Goal: Task Accomplishment & Management: Use online tool/utility

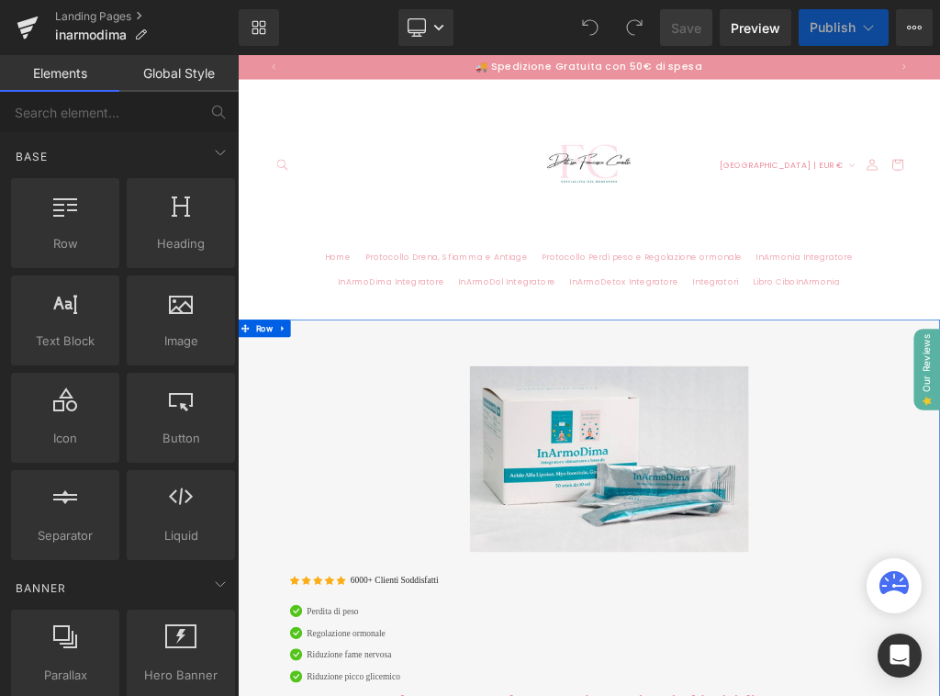
scroll to position [253, 0]
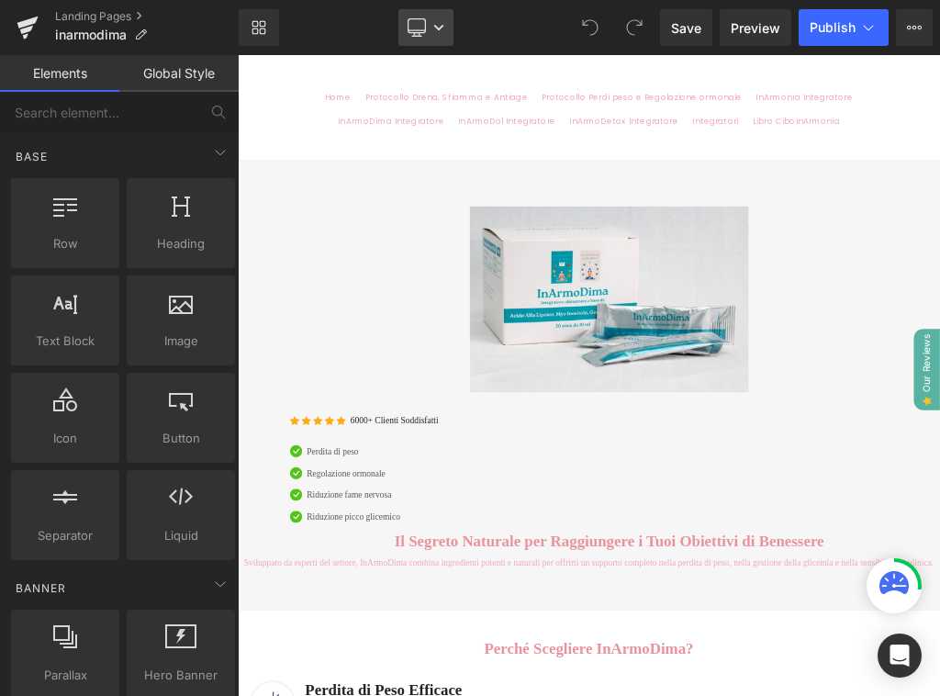
click at [437, 22] on icon at bounding box center [438, 27] width 11 height 11
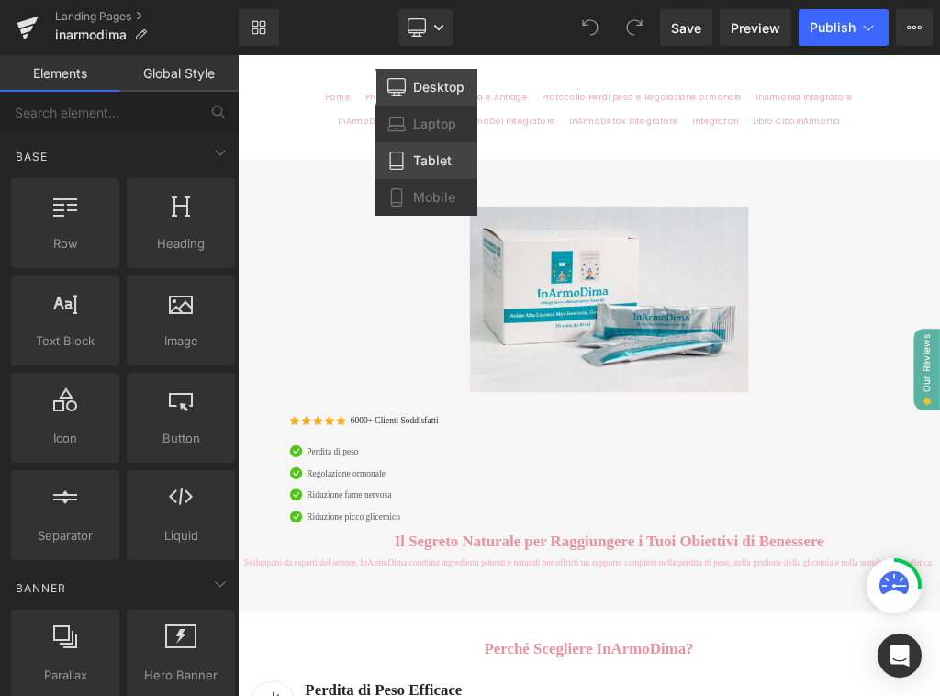
click at [422, 152] on span "Tablet" at bounding box center [432, 160] width 39 height 17
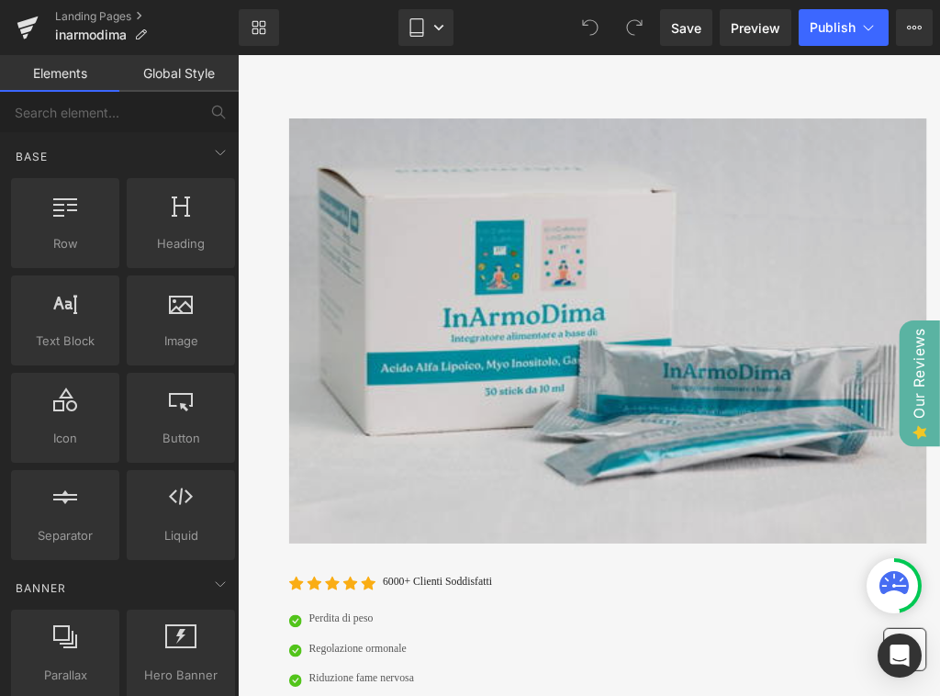
scroll to position [0, 641]
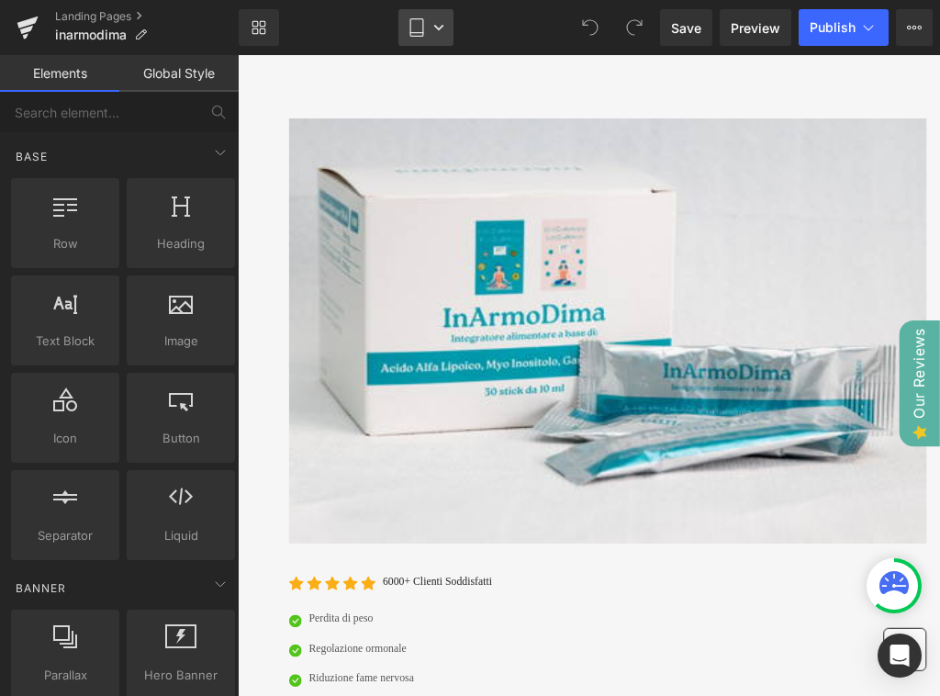
click at [431, 27] on link "Tablet" at bounding box center [425, 27] width 55 height 37
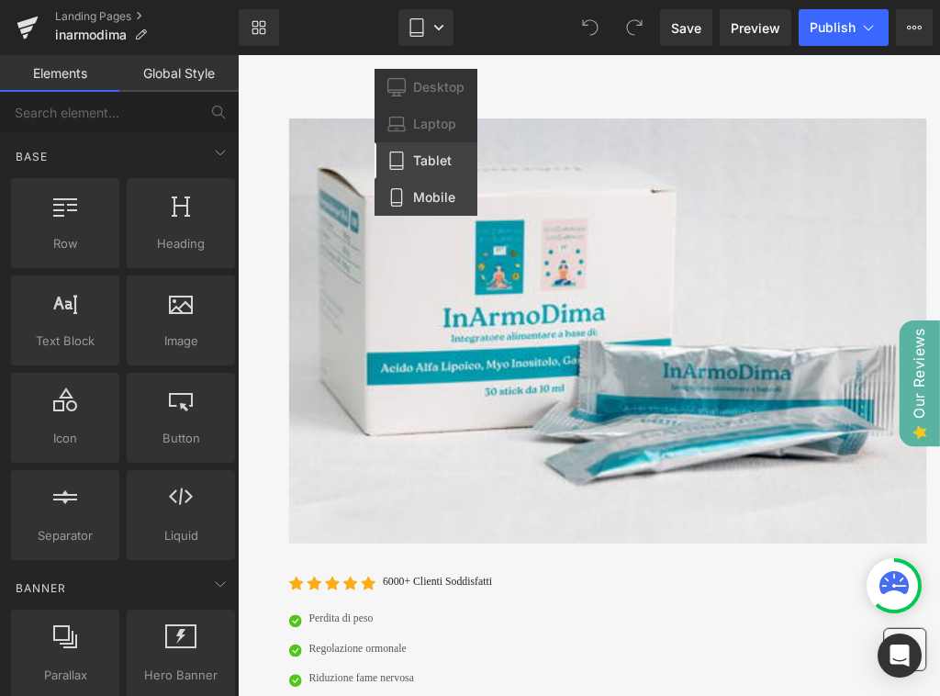
click at [438, 187] on link "Mobile" at bounding box center [425, 197] width 103 height 37
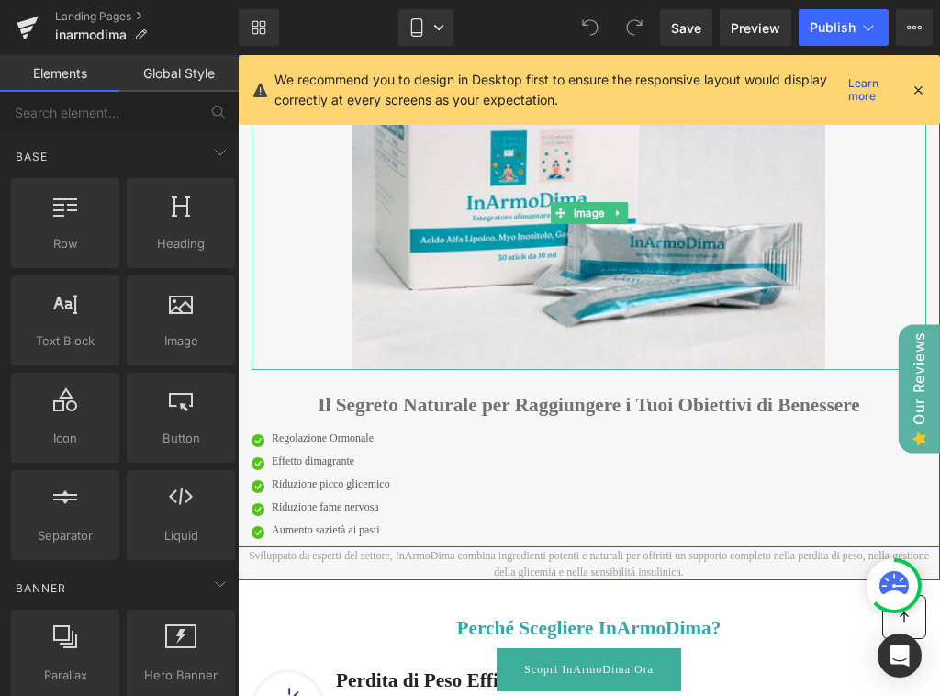
scroll to position [0, 627]
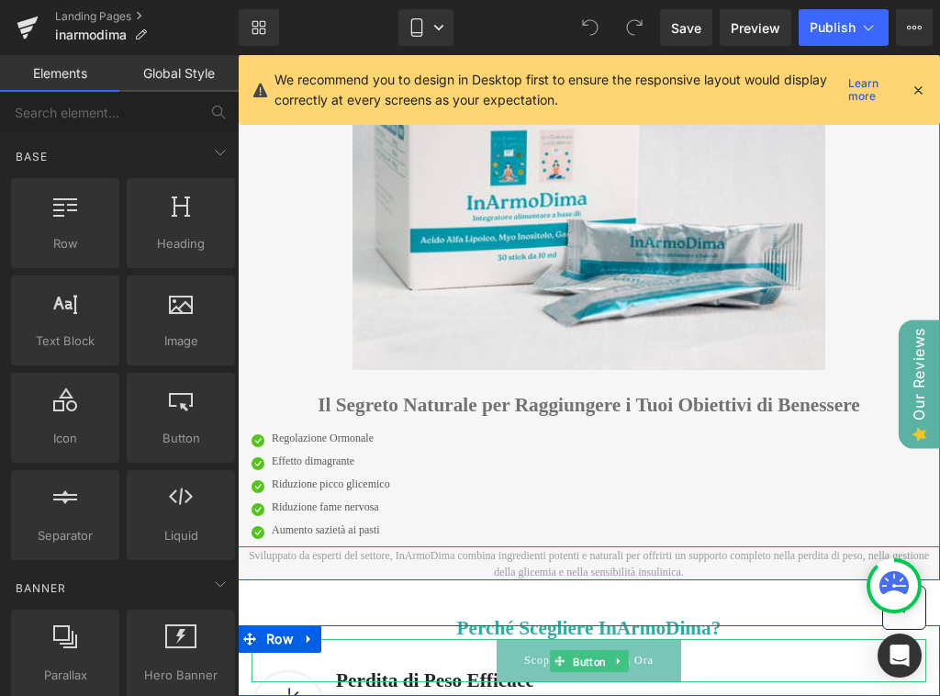
click at [583, 663] on span "Button" at bounding box center [589, 661] width 40 height 22
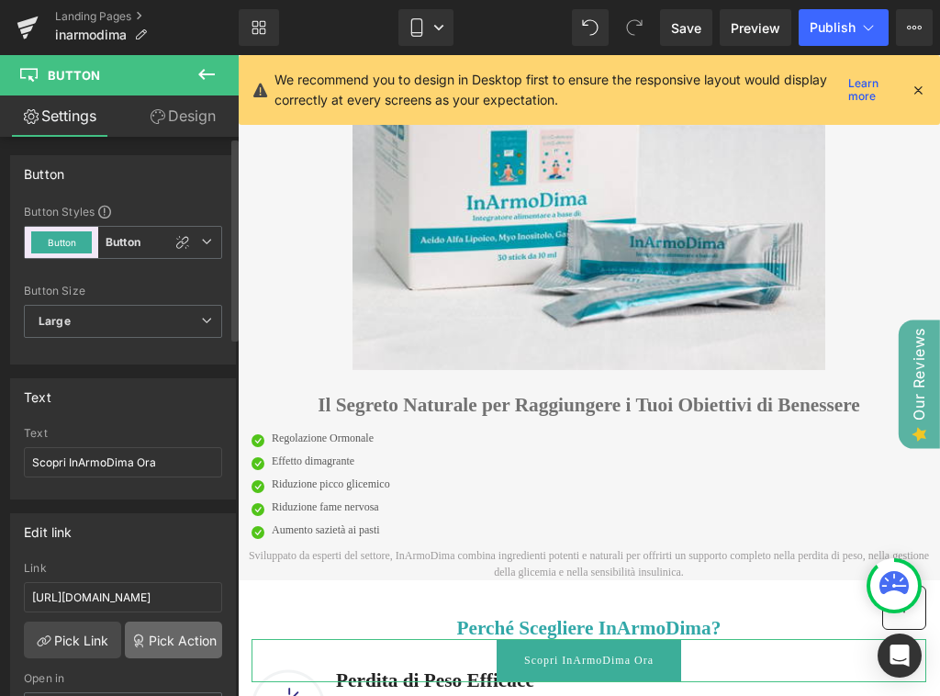
click at [182, 630] on link "Pick Action" at bounding box center [173, 639] width 97 height 37
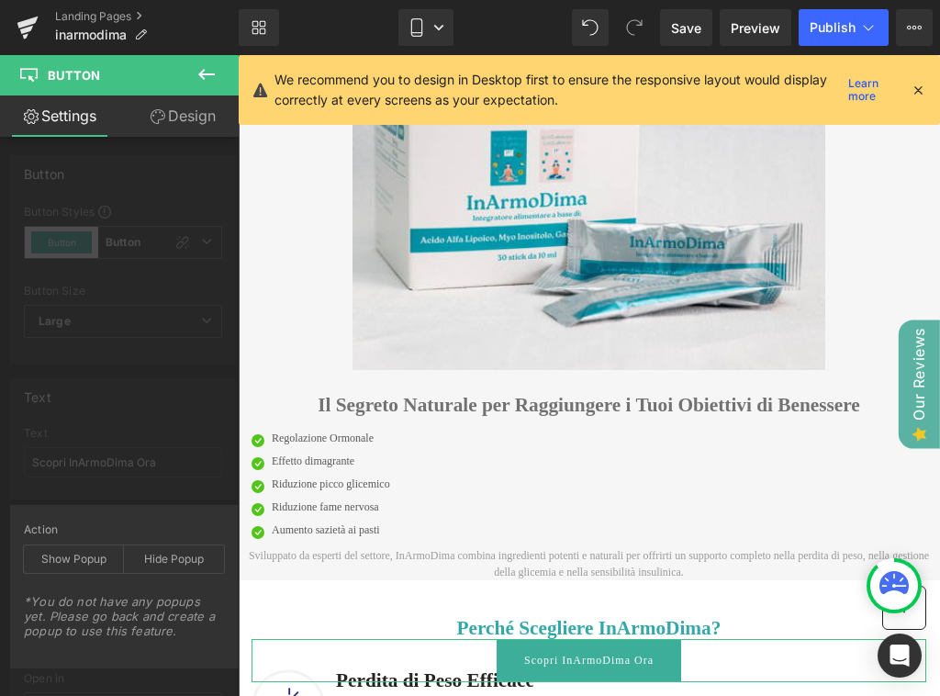
scroll to position [0, 627]
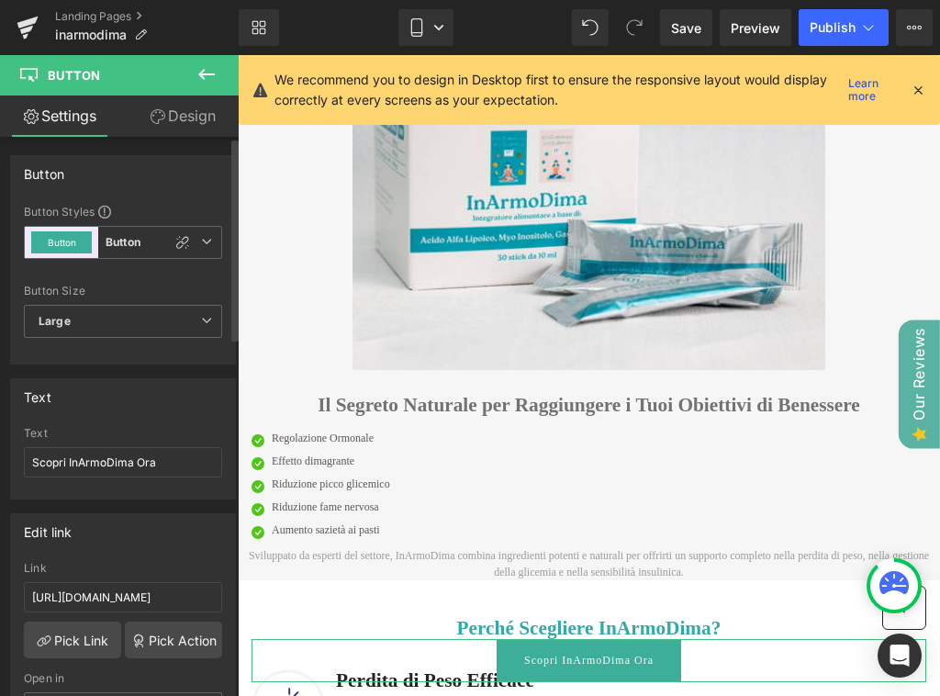
click at [147, 253] on span "Button Button" at bounding box center [123, 242] width 198 height 33
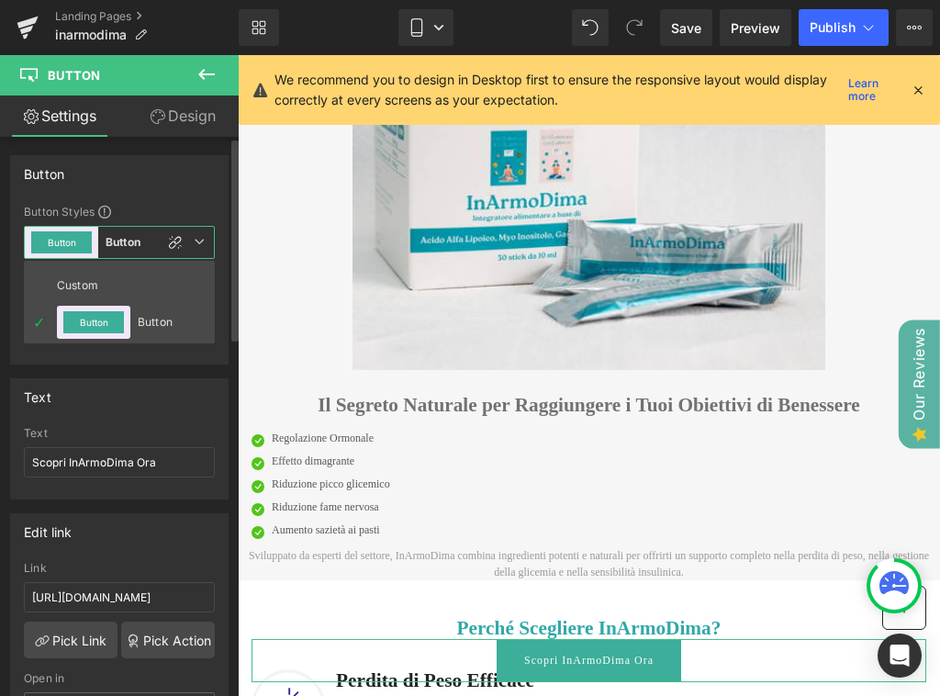
click at [203, 250] on span "Button Button" at bounding box center [119, 242] width 191 height 33
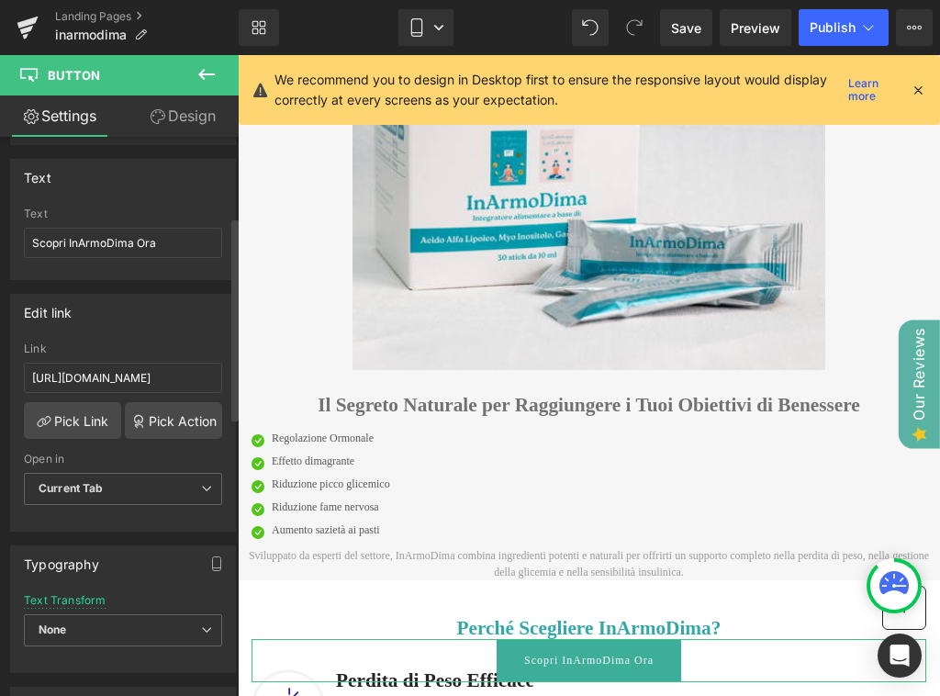
scroll to position [291, 0]
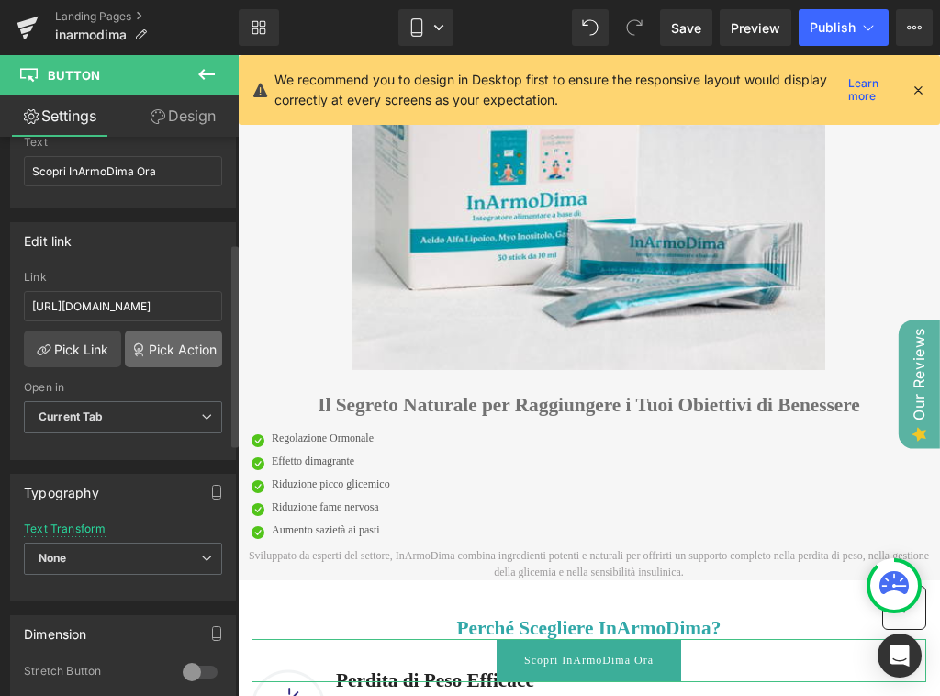
click at [190, 344] on link "Pick Action" at bounding box center [173, 348] width 97 height 37
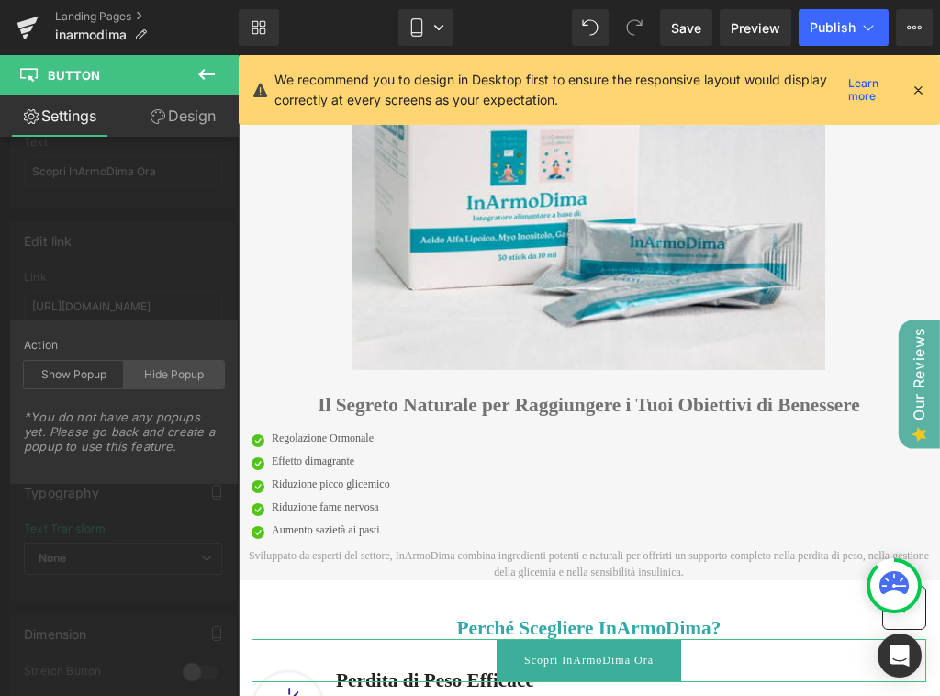
click at [152, 379] on div "Hide Popup" at bounding box center [174, 375] width 100 height 28
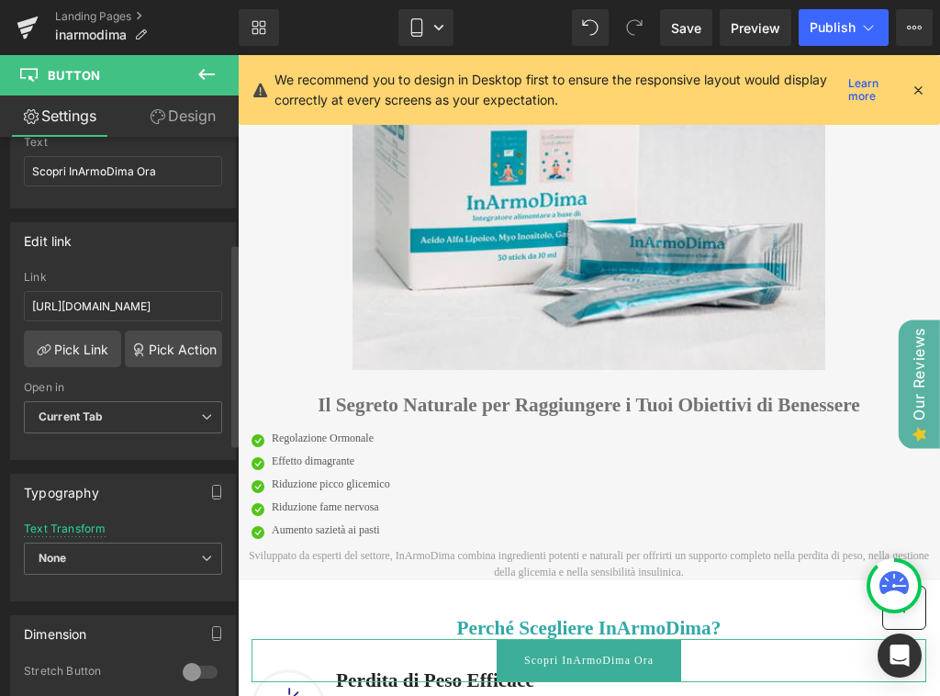
scroll to position [0, 627]
click at [92, 515] on div "Button Button Styles Custom Button Button Button Custom Button Button Button Si…" at bounding box center [123, 593] width 247 height 1494
click at [155, 419] on span "Current Tab" at bounding box center [123, 417] width 198 height 32
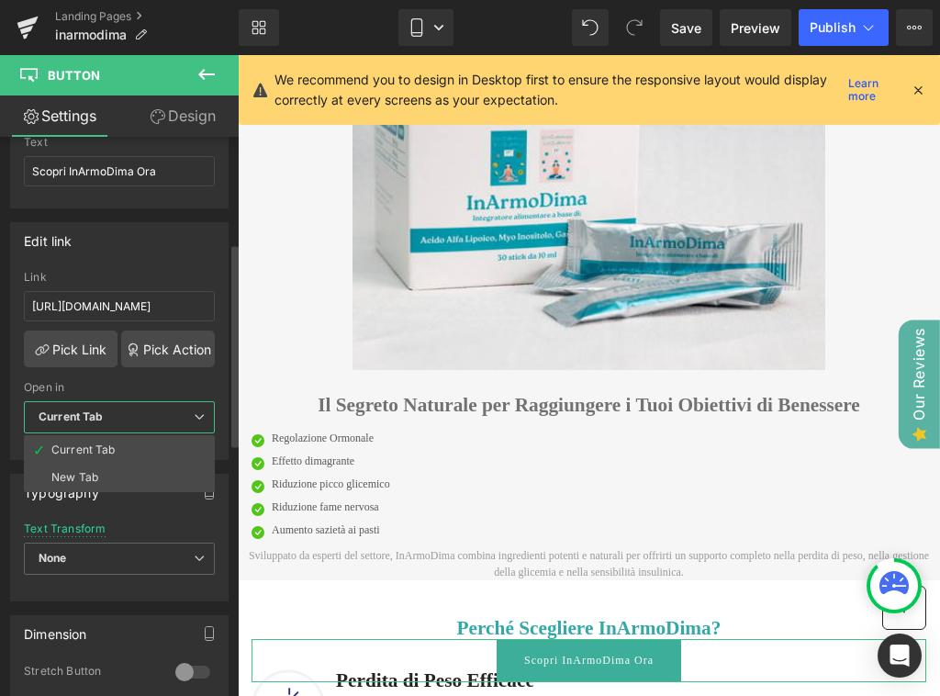
click at [155, 419] on span "Current Tab" at bounding box center [119, 417] width 191 height 32
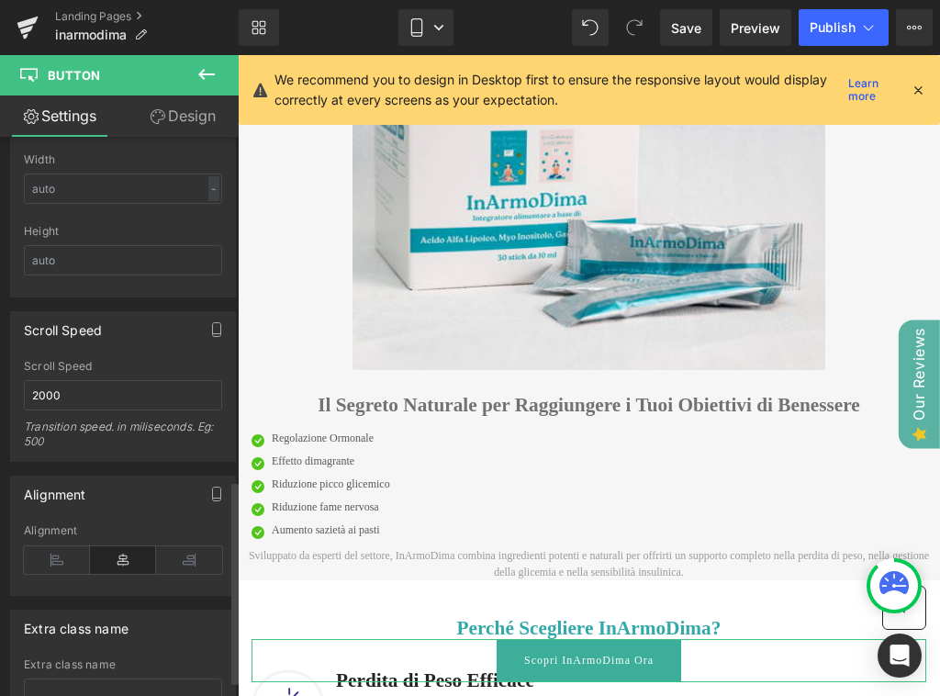
scroll to position [984, 0]
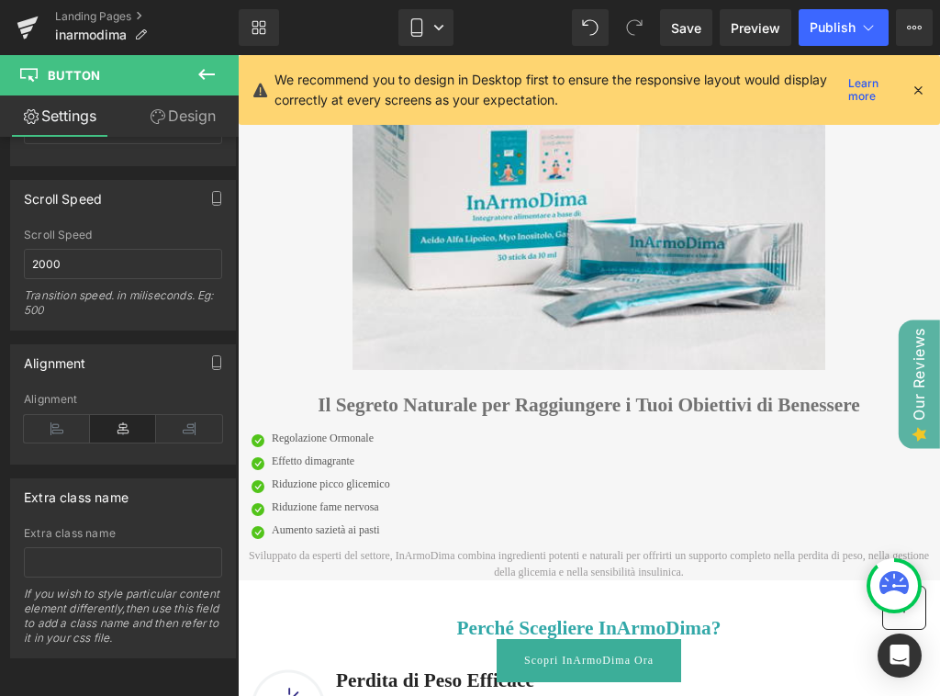
click at [207, 76] on icon at bounding box center [207, 74] width 22 height 22
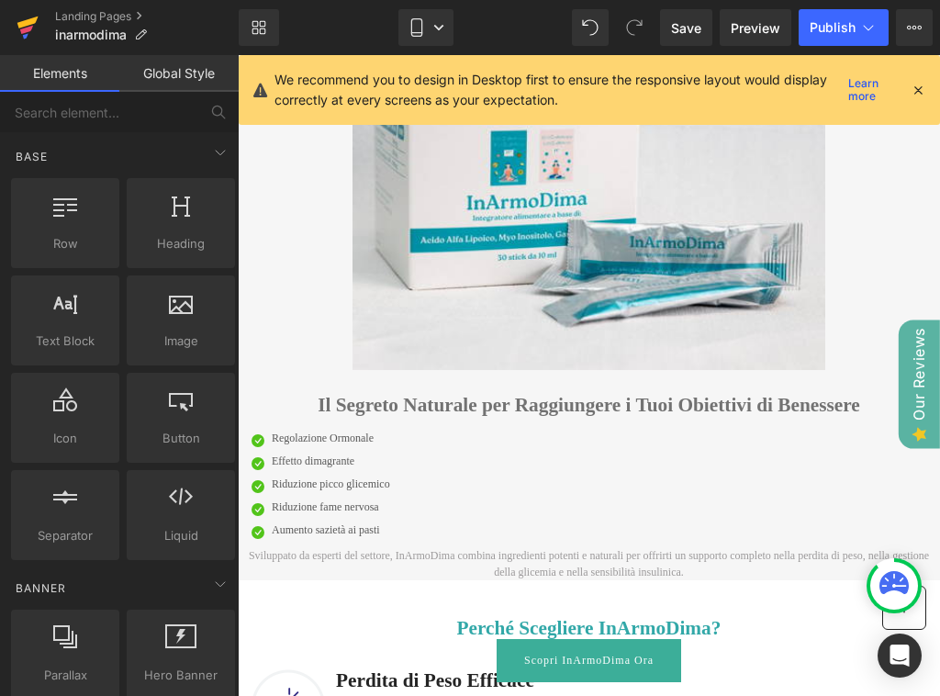
scroll to position [0, 627]
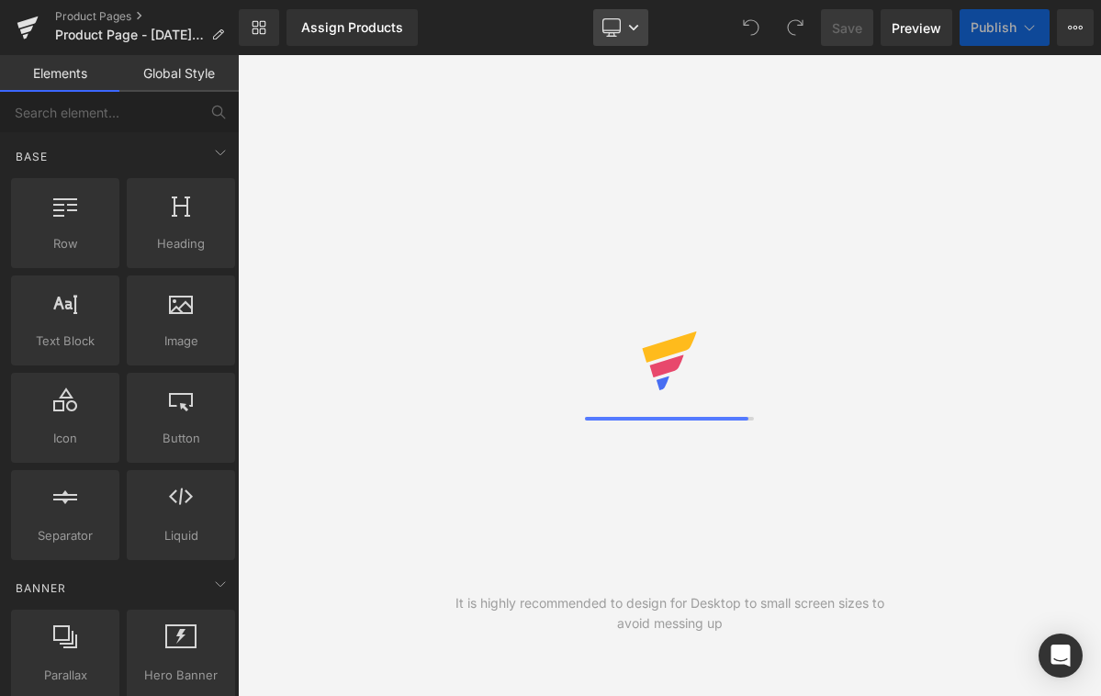
click at [626, 14] on link "Desktop" at bounding box center [620, 27] width 55 height 37
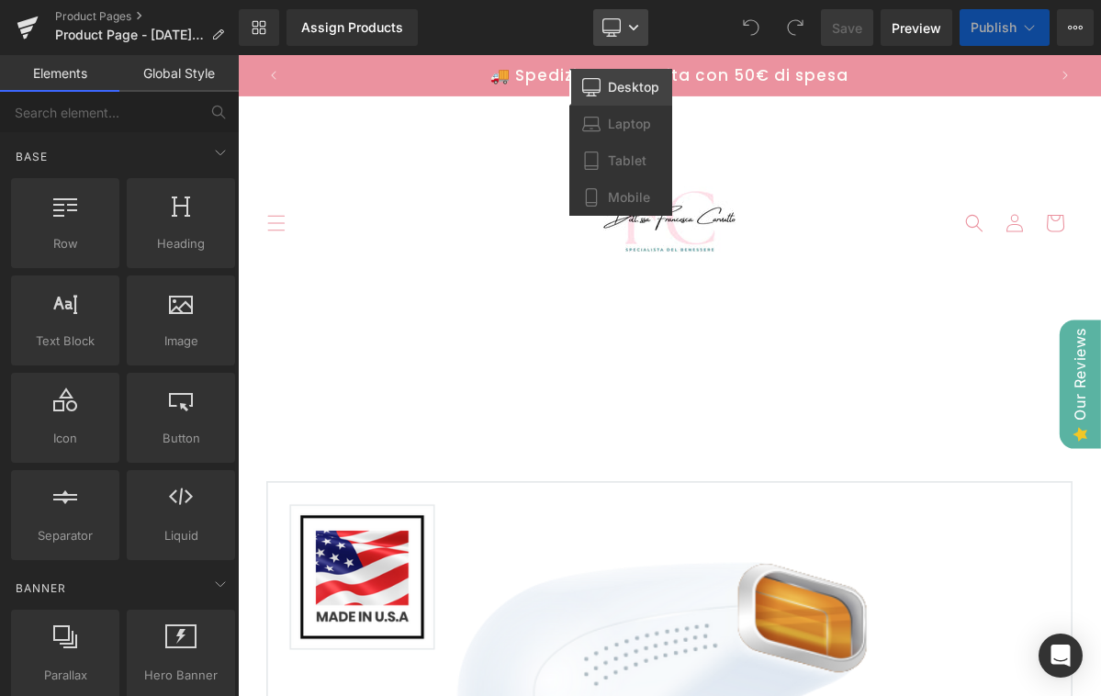
click at [634, 28] on icon at bounding box center [633, 27] width 11 height 11
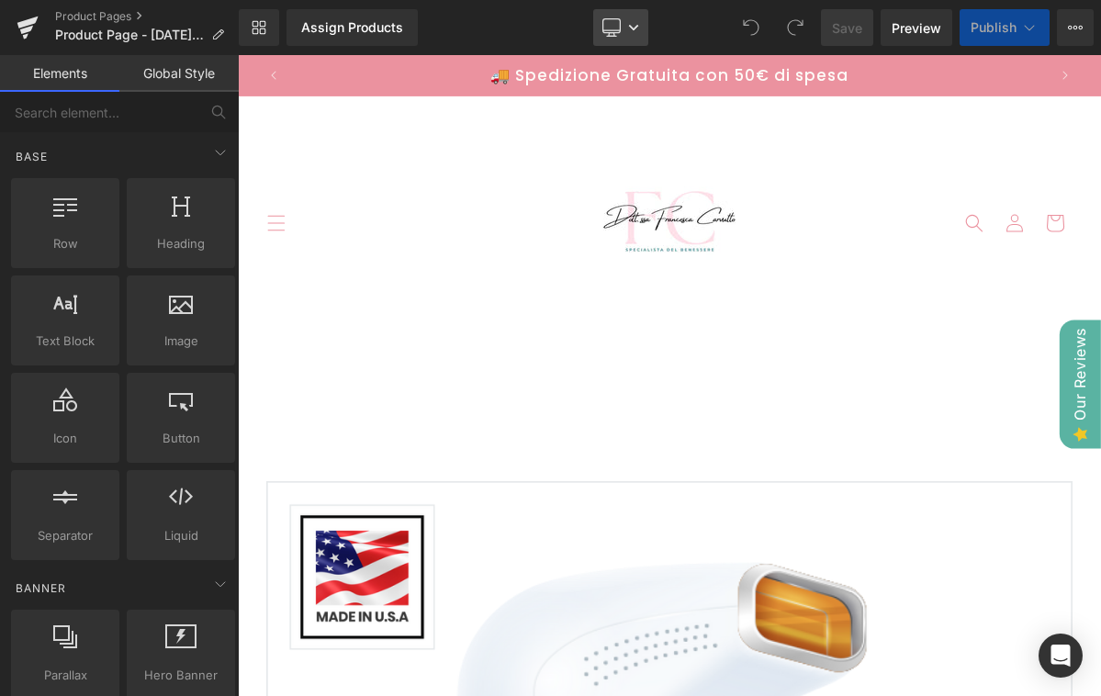
click at [634, 28] on icon at bounding box center [633, 27] width 11 height 11
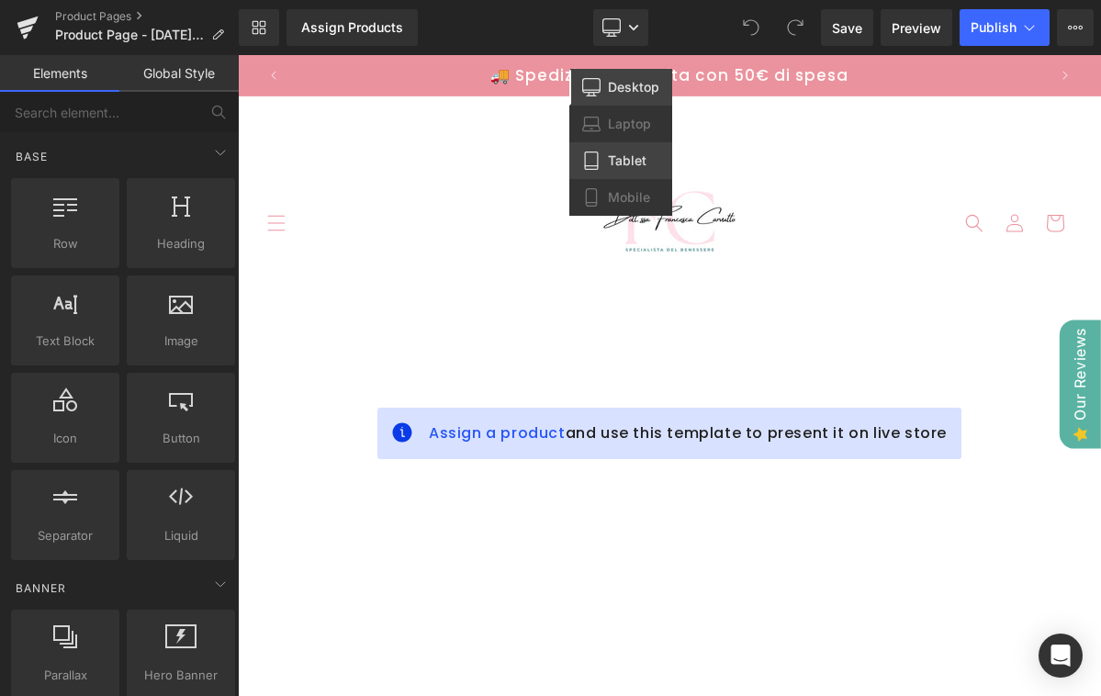
click at [611, 160] on span "Tablet" at bounding box center [627, 160] width 39 height 17
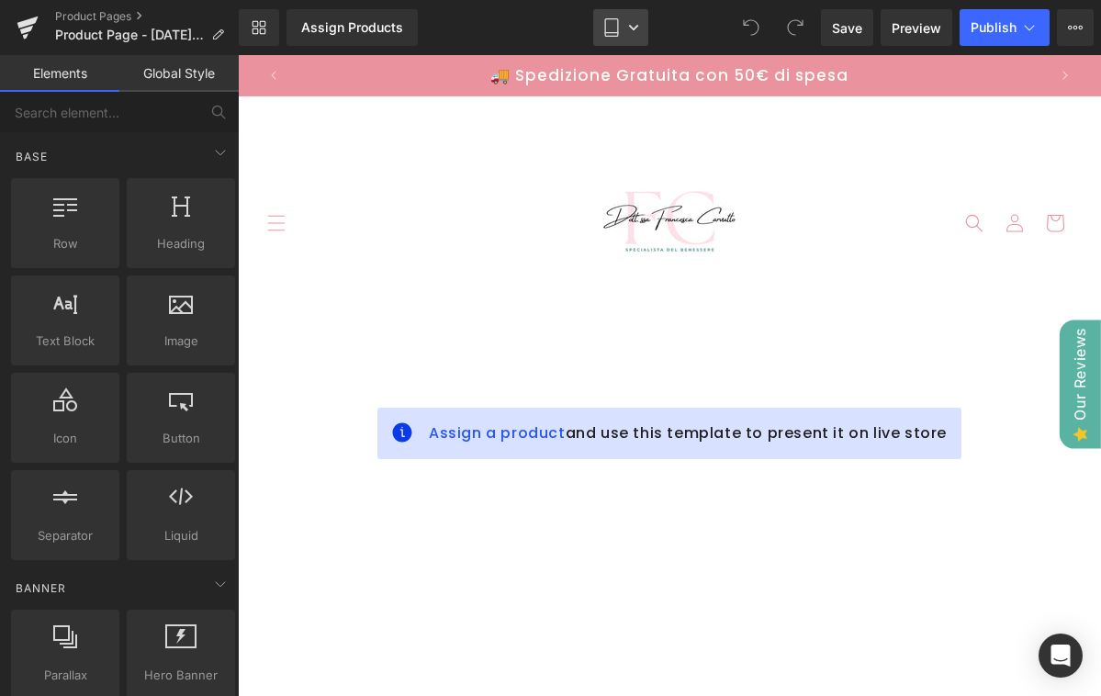
click at [633, 21] on link "Tablet" at bounding box center [620, 27] width 55 height 37
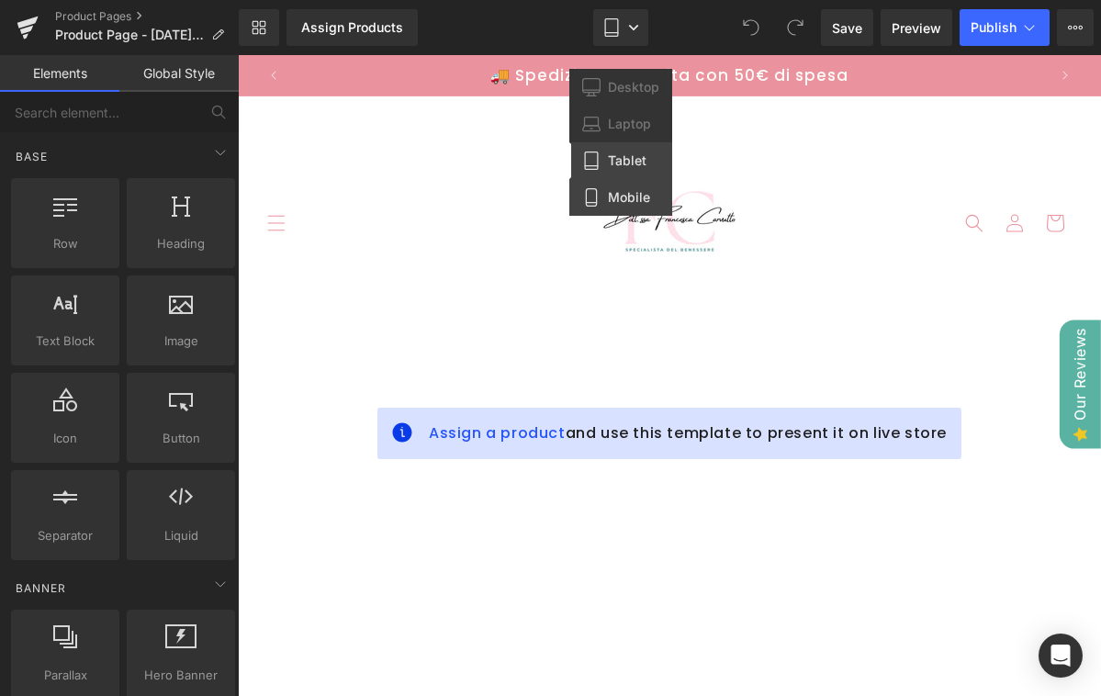
click at [633, 196] on span "Mobile" at bounding box center [629, 197] width 42 height 17
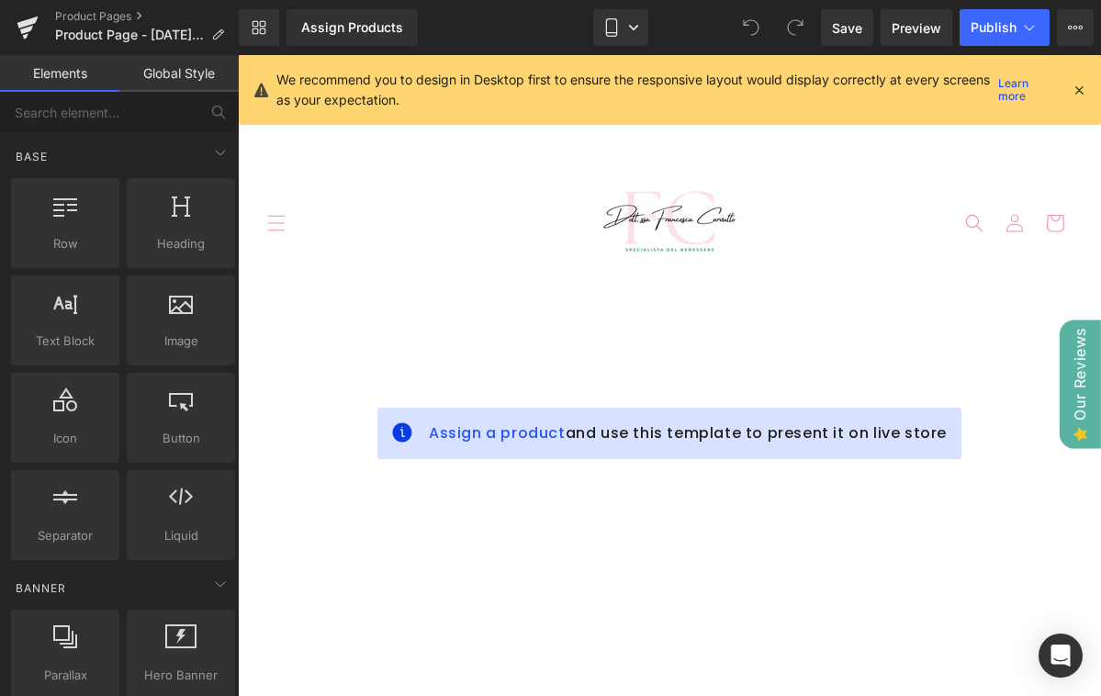
scroll to position [282, 0]
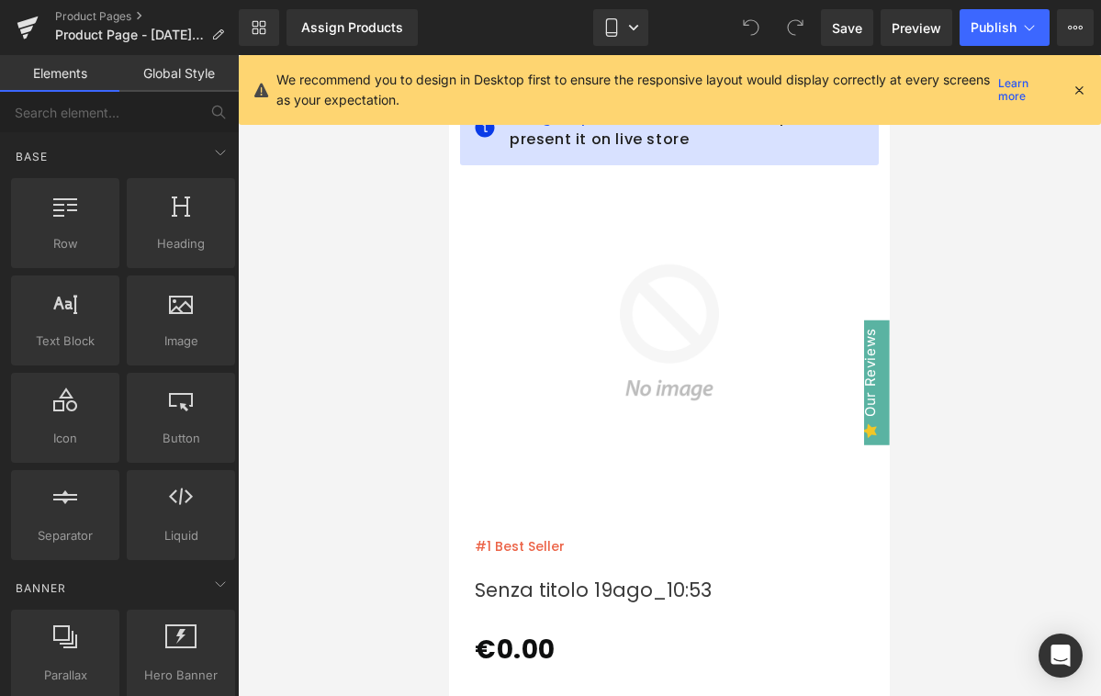
click at [642, 320] on div "Sale Off (P) Image" at bounding box center [669, 332] width 389 height 389
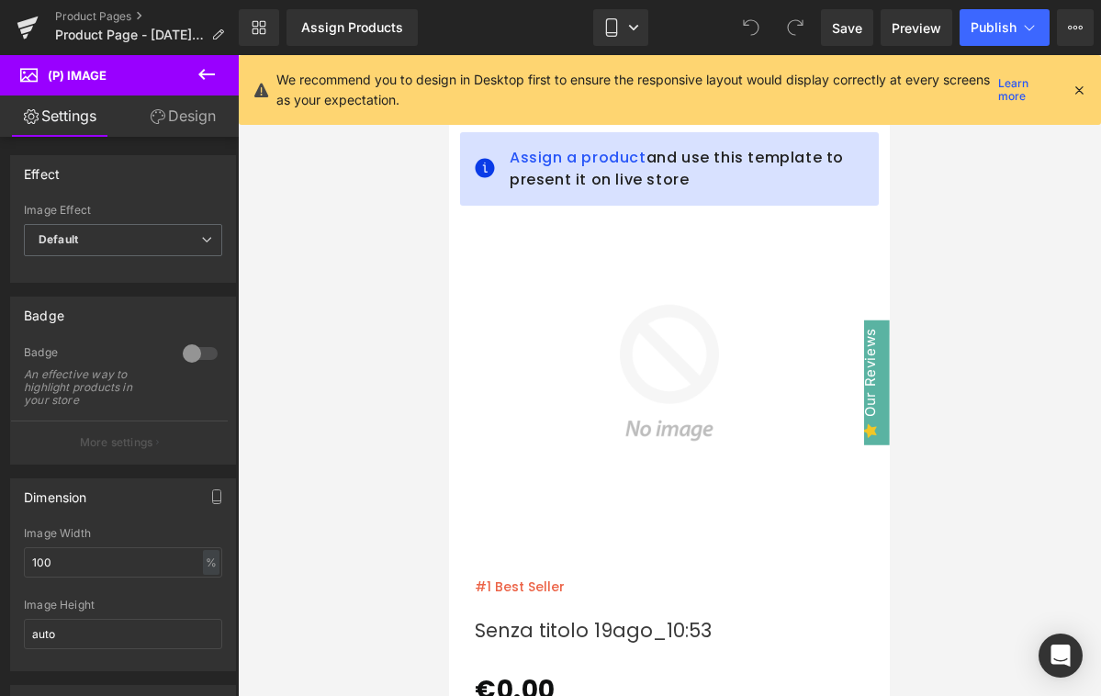
scroll to position [229, 0]
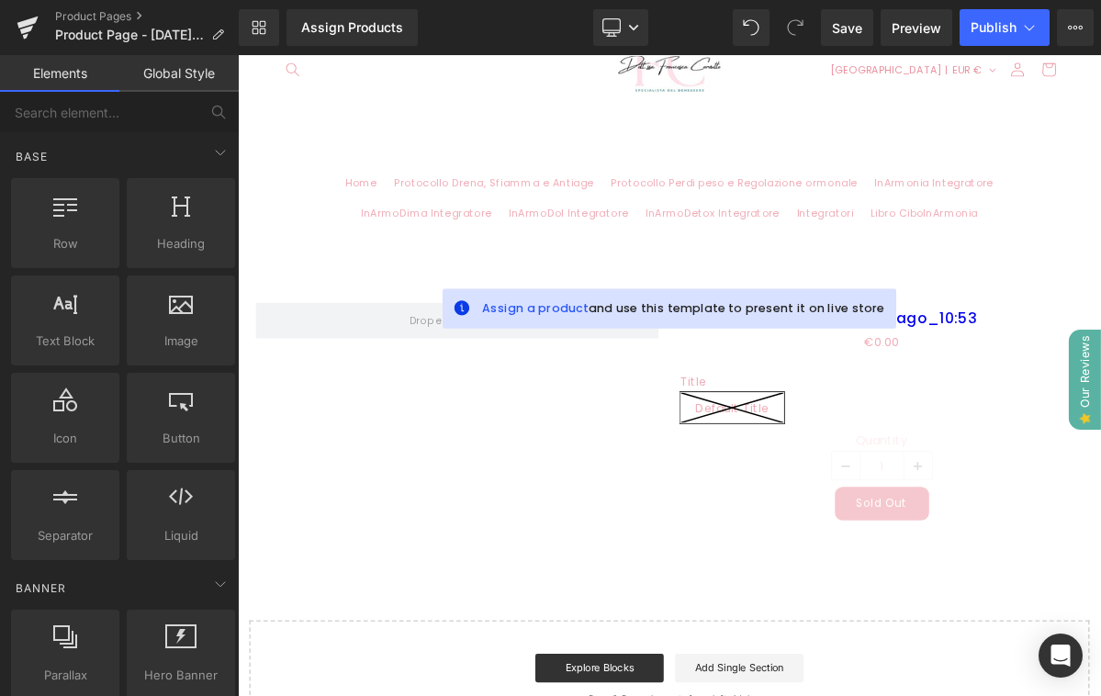
scroll to position [158, 0]
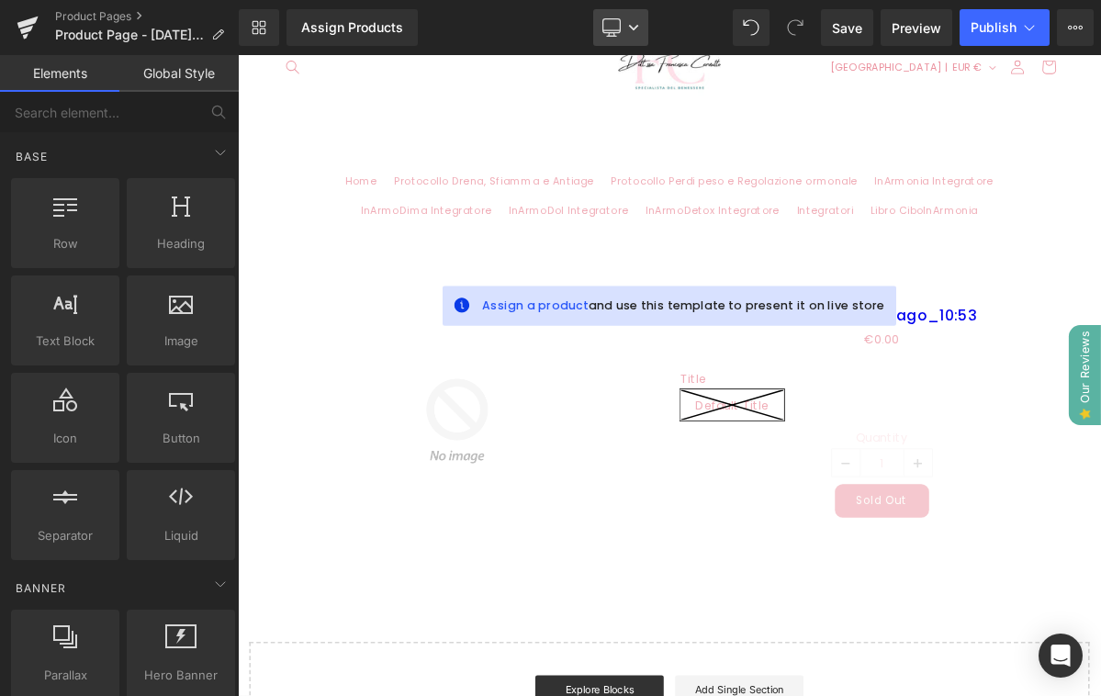
click at [634, 28] on icon at bounding box center [633, 28] width 9 height 6
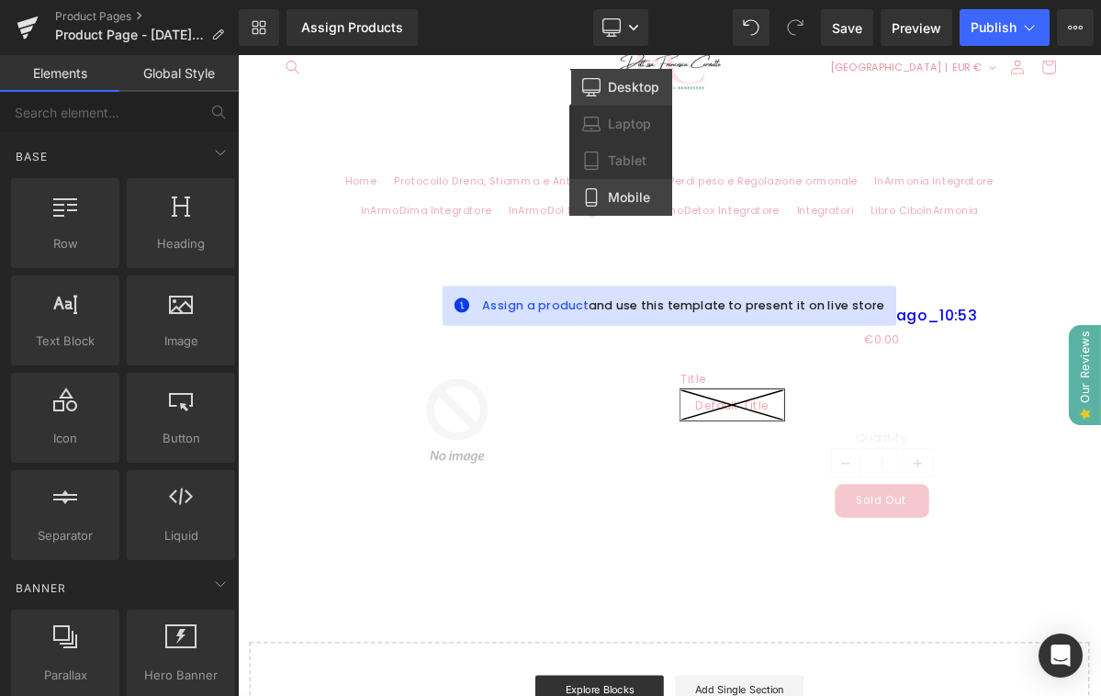
click at [618, 191] on span "Mobile" at bounding box center [629, 197] width 42 height 17
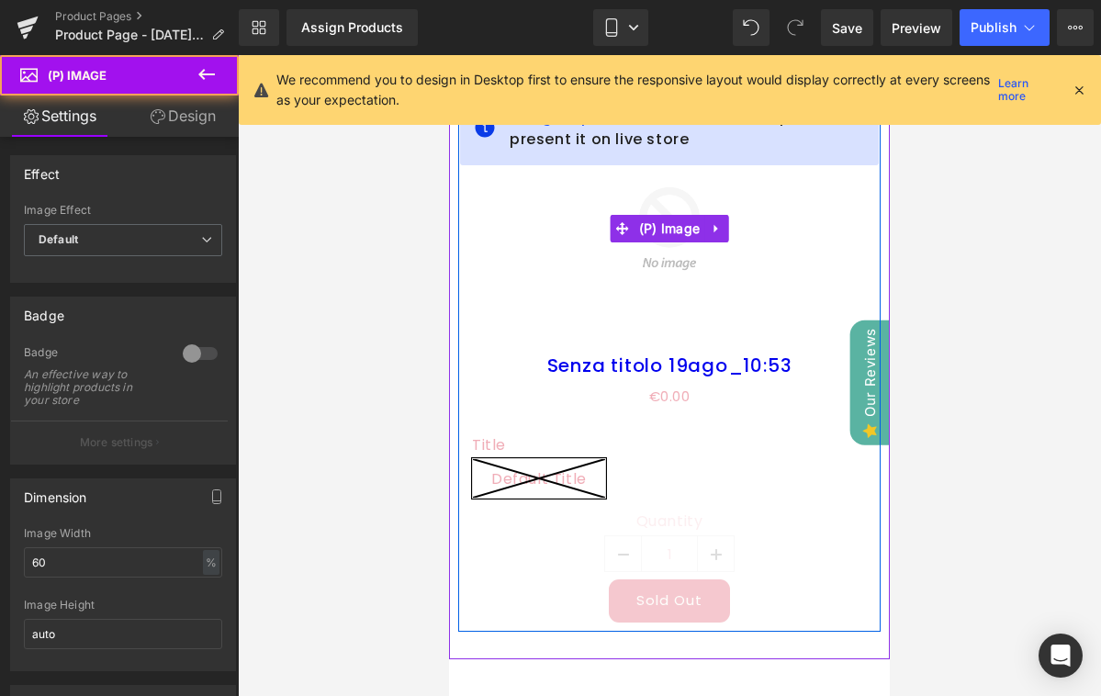
scroll to position [0, 351]
click at [658, 221] on div "Sale Off (P) Image" at bounding box center [669, 228] width 395 height 237
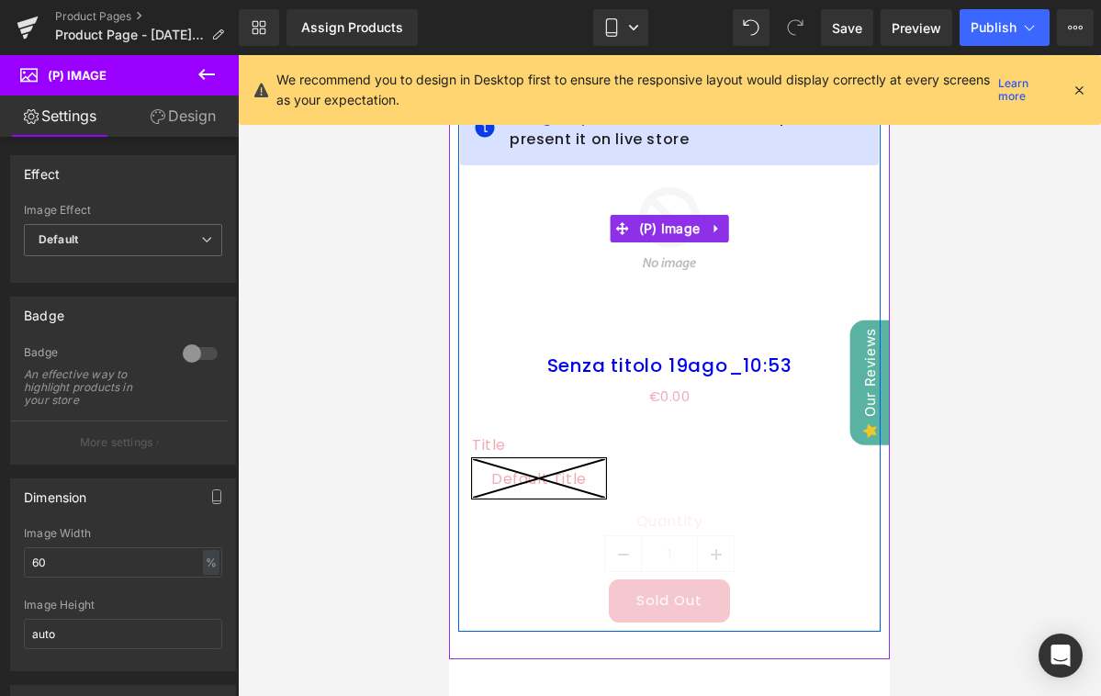
click at [587, 277] on img at bounding box center [669, 228] width 237 height 237
click at [650, 276] on img at bounding box center [669, 228] width 237 height 237
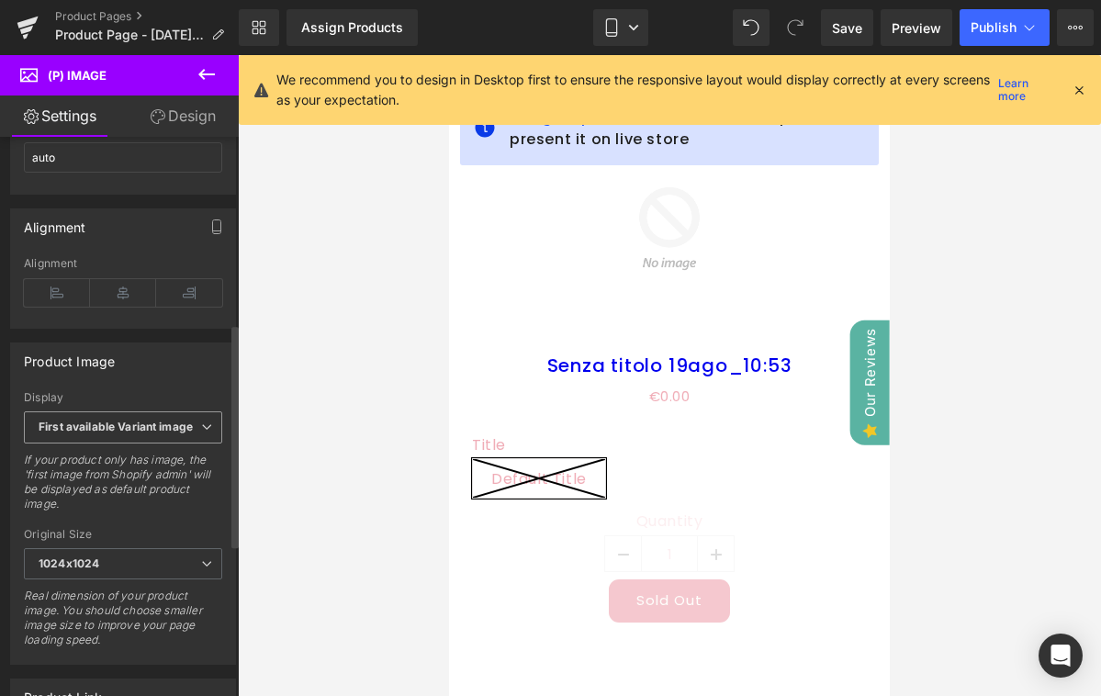
scroll to position [479, 0]
click at [100, 422] on b "First available Variant image" at bounding box center [116, 424] width 154 height 14
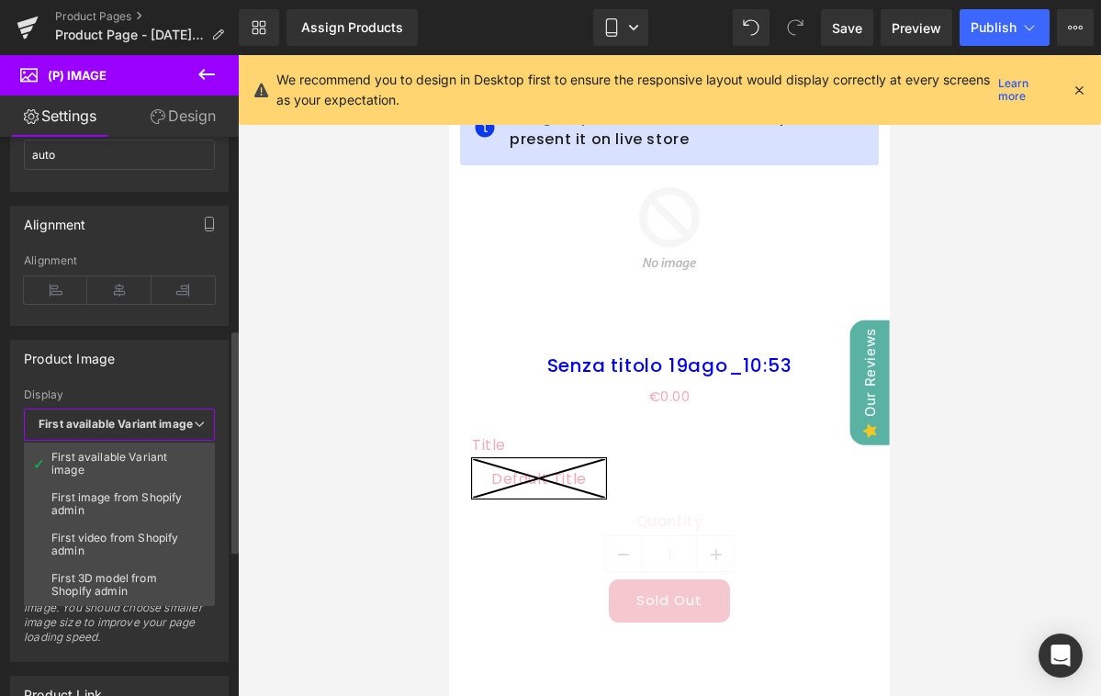
click at [100, 422] on b "First available Variant image" at bounding box center [116, 424] width 154 height 14
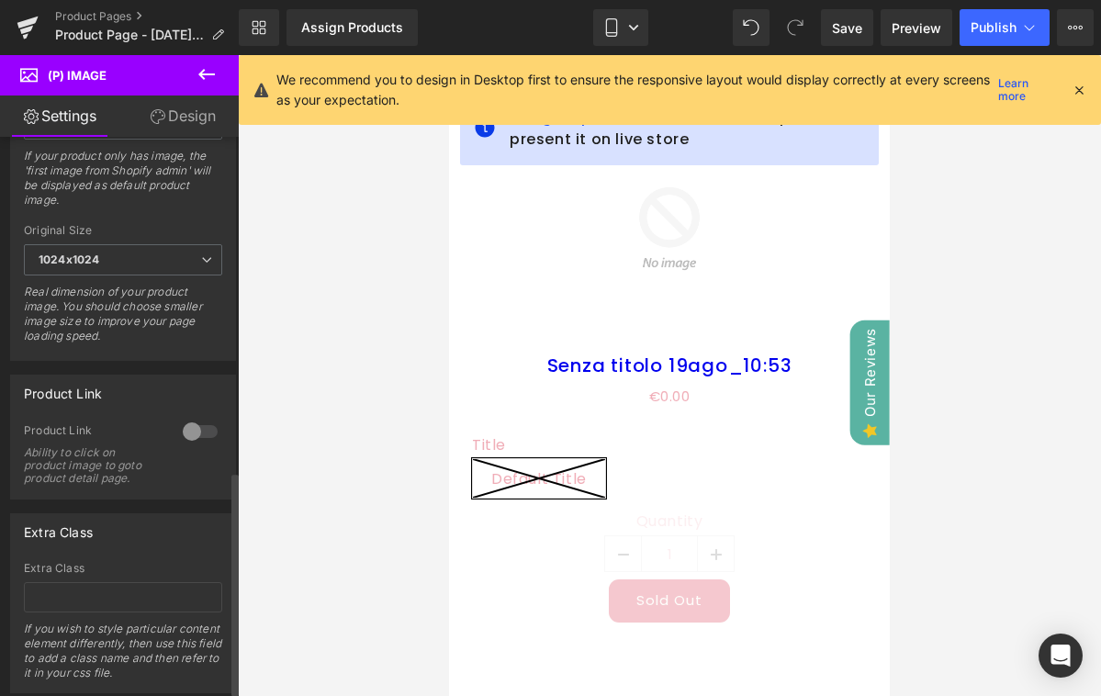
scroll to position [844, 0]
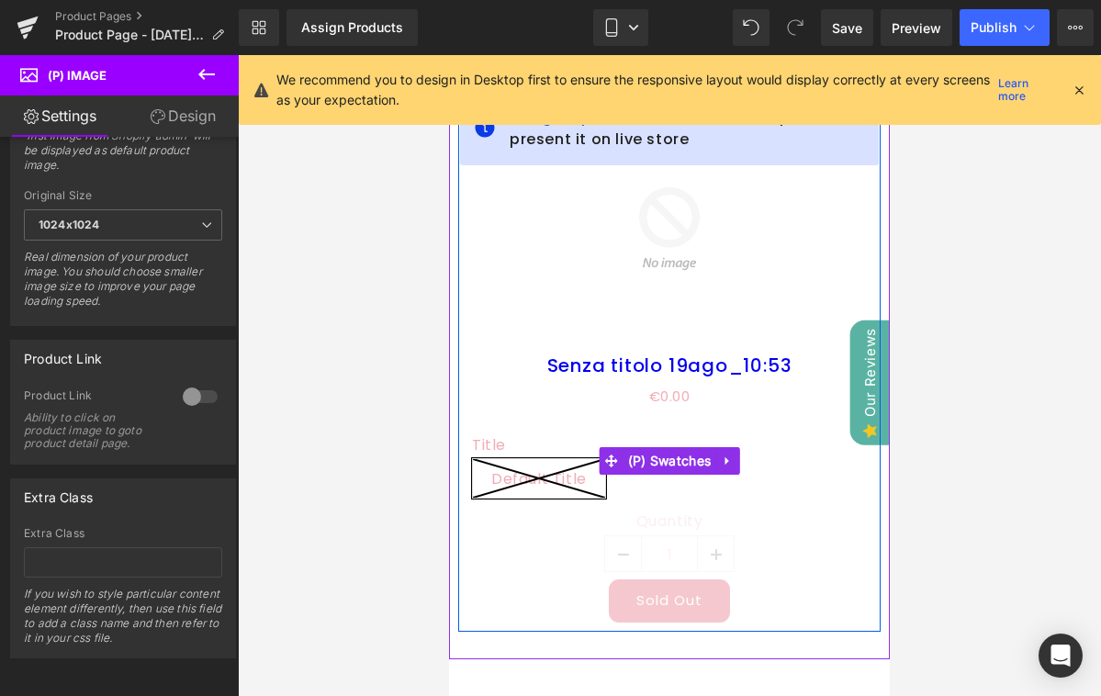
click at [510, 465] on icon at bounding box center [539, 478] width 132 height 39
click at [653, 456] on span "(P) Swatches" at bounding box center [669, 461] width 93 height 28
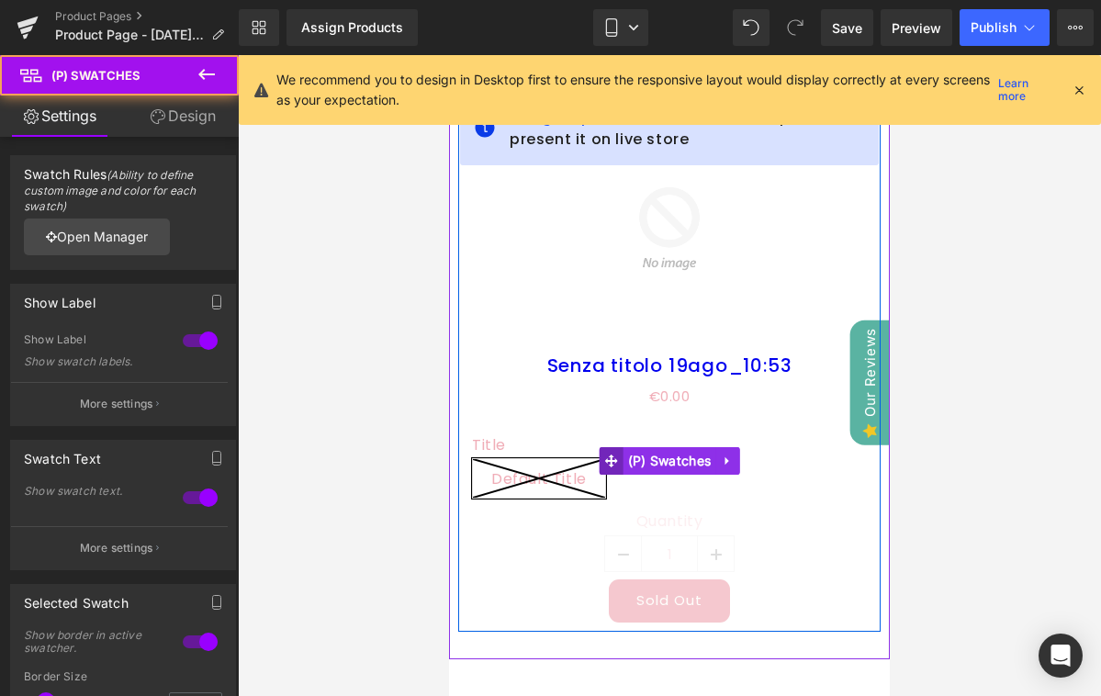
click at [616, 462] on icon at bounding box center [611, 460] width 13 height 14
click at [654, 457] on span "(P) Swatches" at bounding box center [669, 462] width 93 height 28
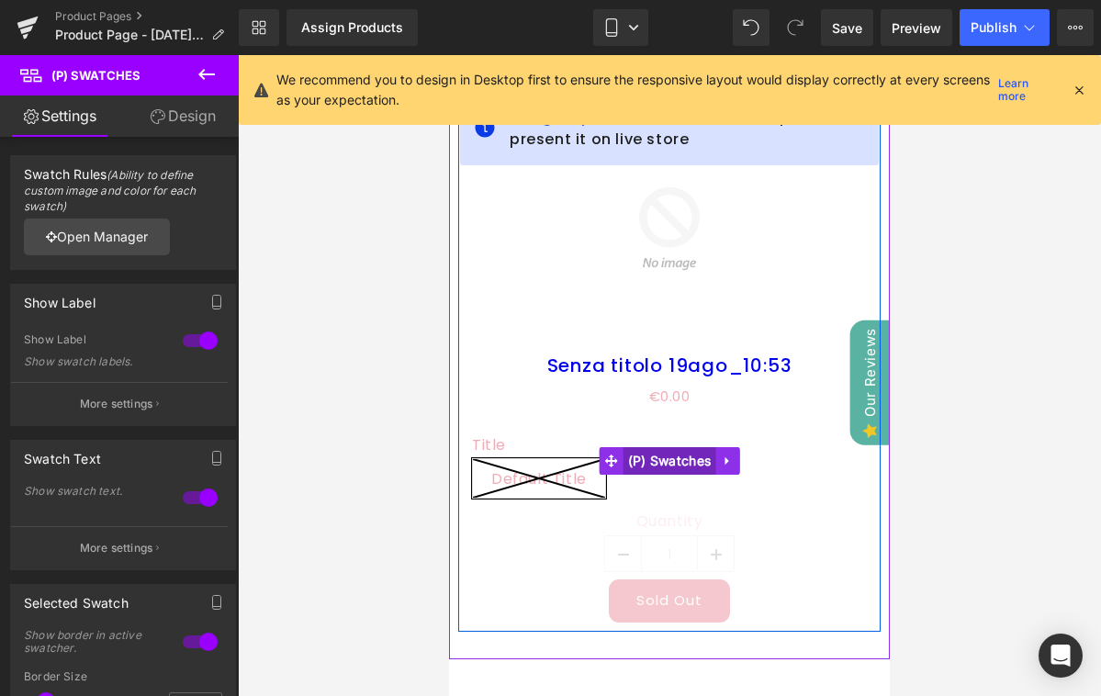
scroll to position [0, 0]
click at [731, 462] on icon at bounding box center [727, 460] width 13 height 14
click at [598, 553] on div "Quantity 1" at bounding box center [669, 545] width 395 height 66
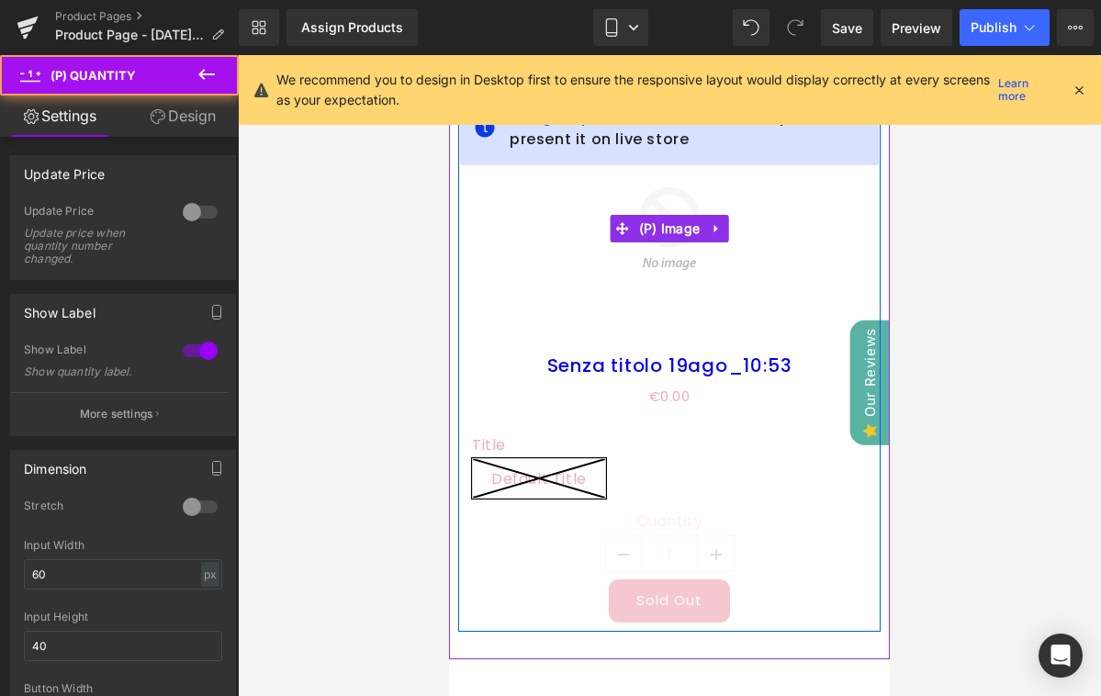
click at [691, 327] on img at bounding box center [669, 228] width 237 height 237
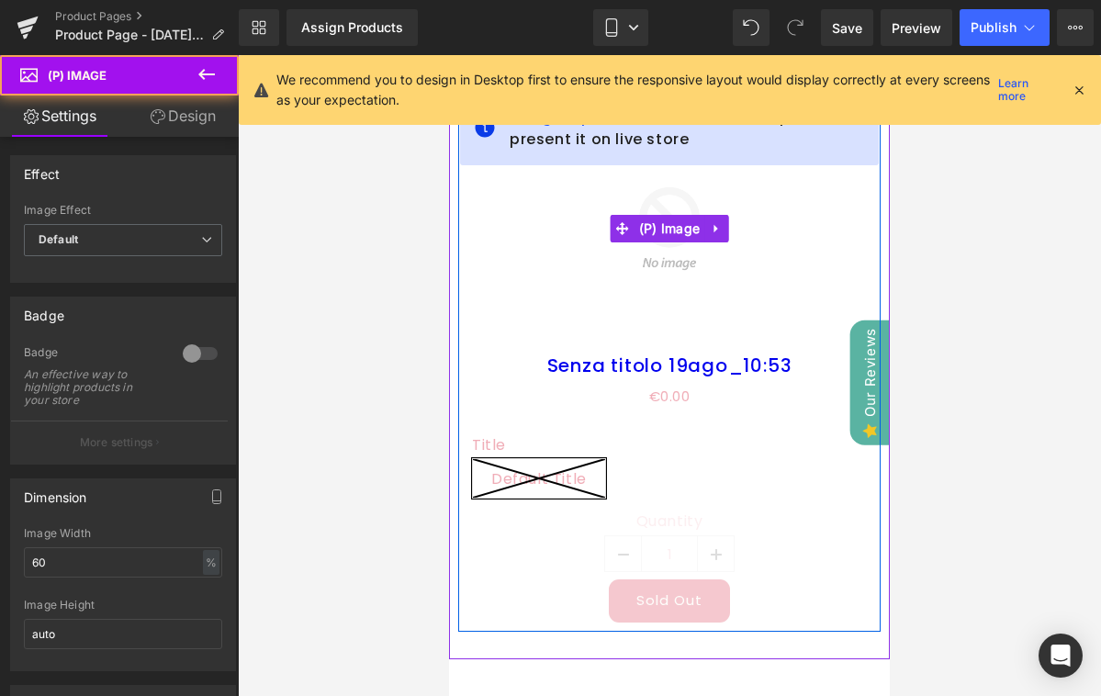
click at [648, 242] on img at bounding box center [669, 228] width 237 height 237
click at [654, 235] on span "(P) Image" at bounding box center [669, 230] width 71 height 28
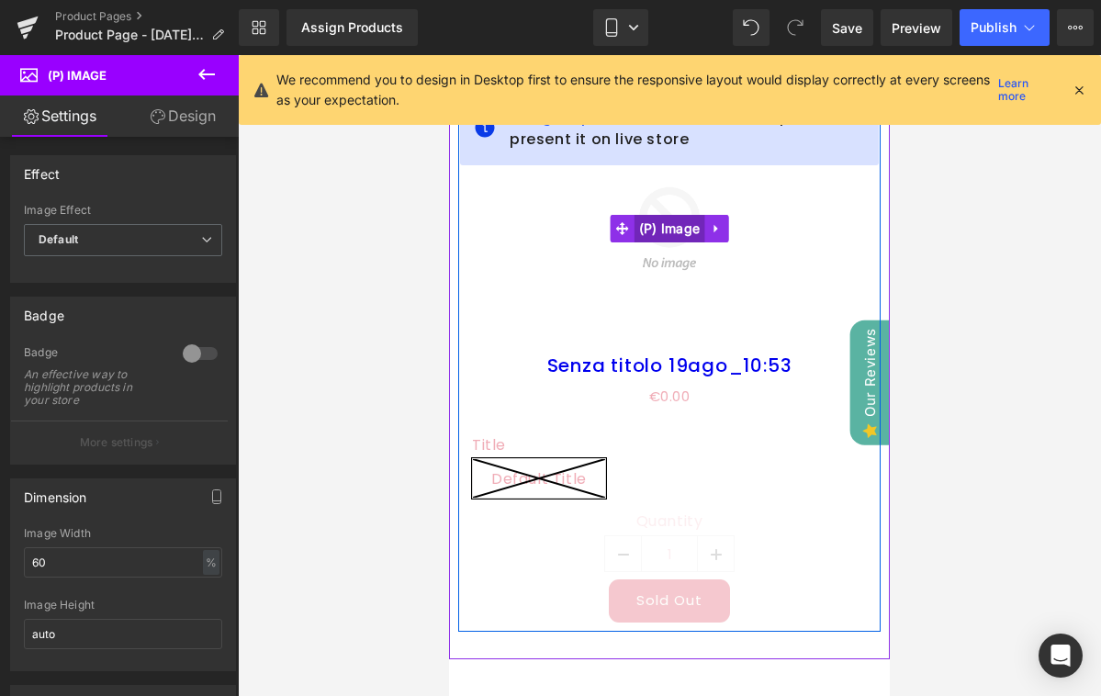
scroll to position [0, 351]
click at [644, 229] on span "(P) Image" at bounding box center [669, 230] width 71 height 28
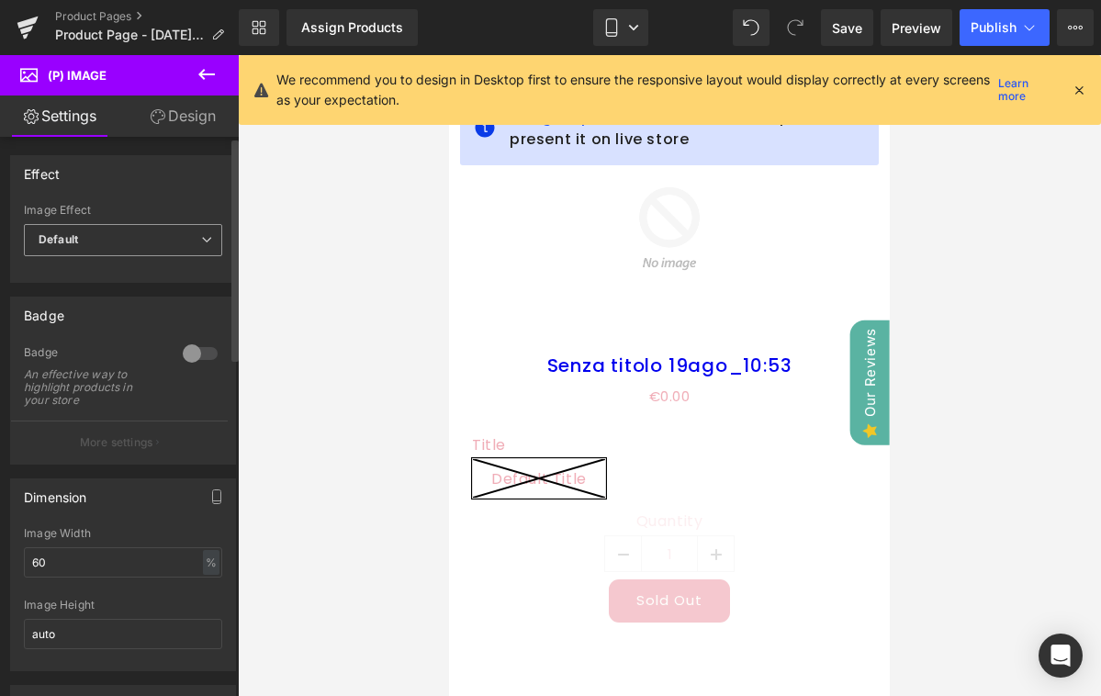
click at [158, 254] on span "Default" at bounding box center [123, 240] width 198 height 32
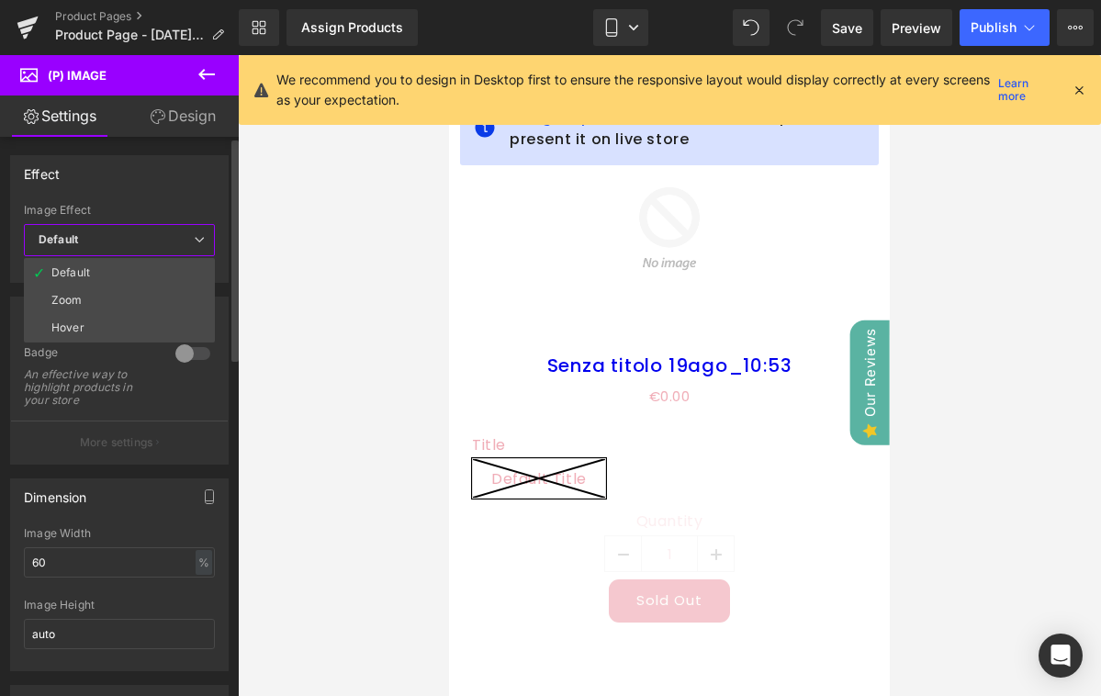
click at [174, 240] on span "Default" at bounding box center [119, 240] width 191 height 32
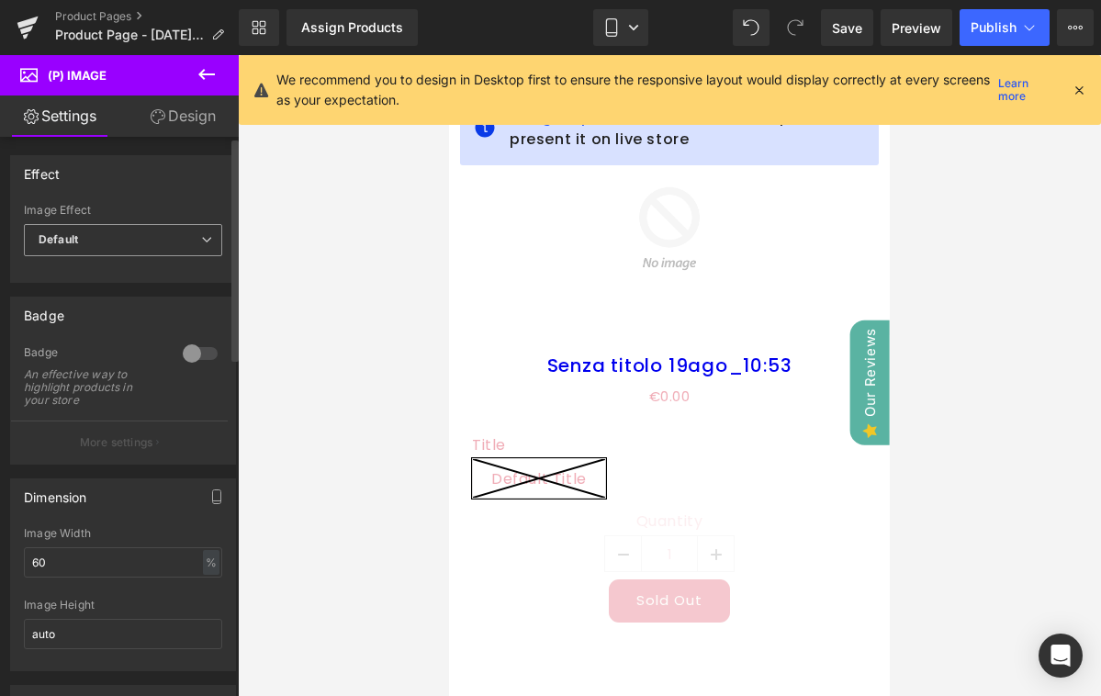
click at [132, 225] on span "Default" at bounding box center [123, 240] width 198 height 32
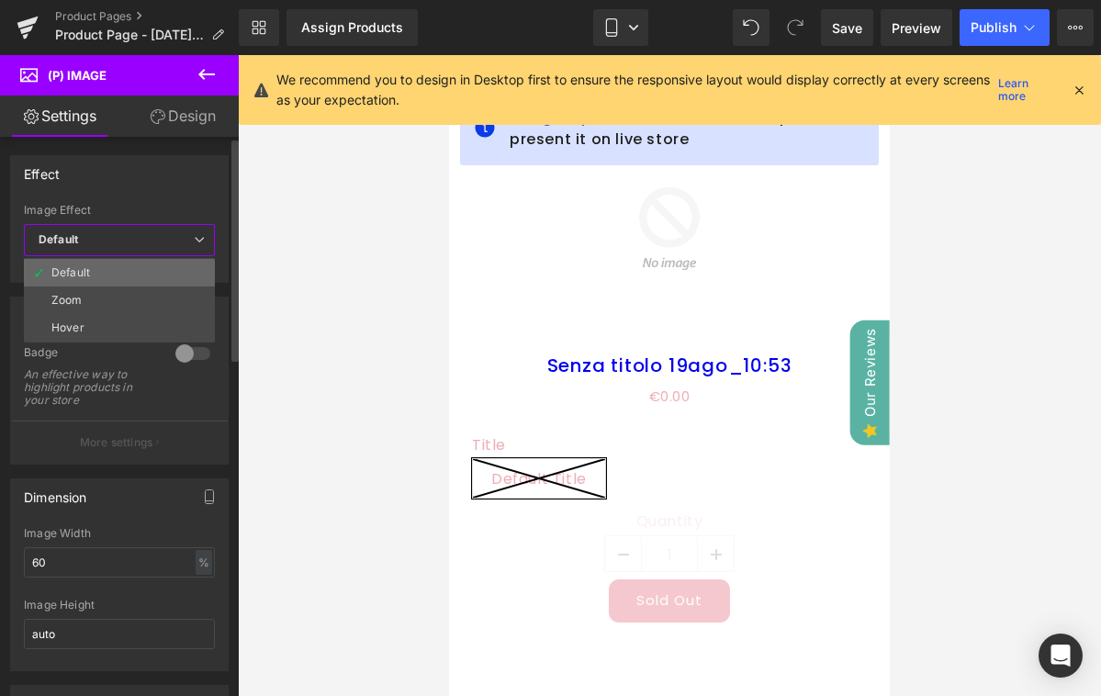
scroll to position [0, 0]
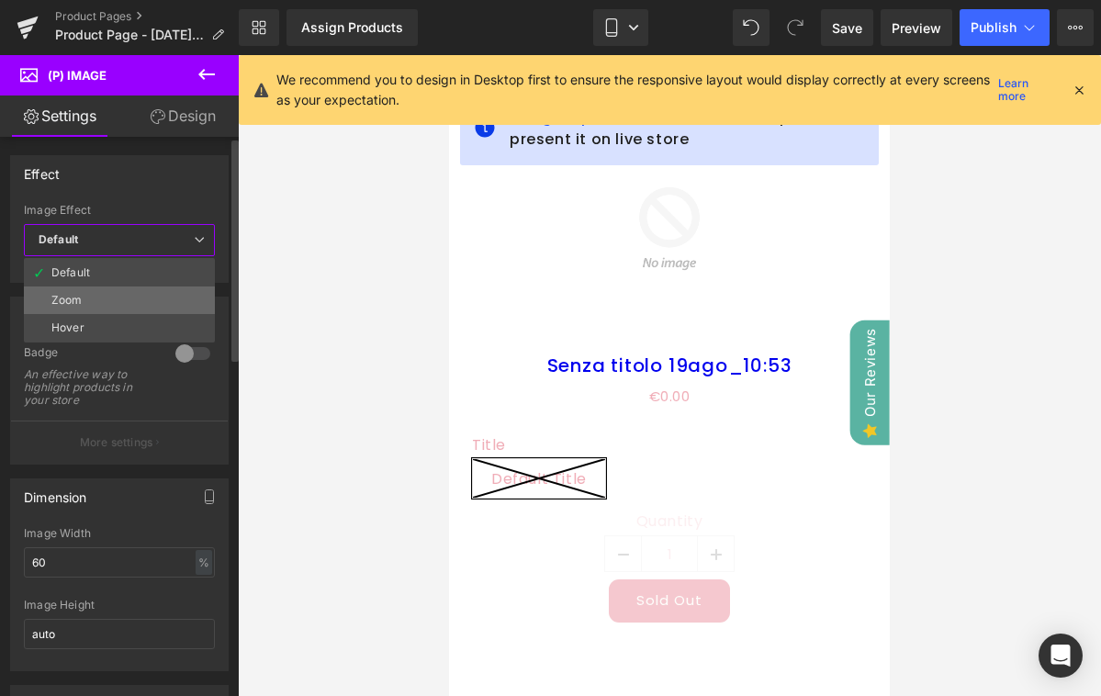
click at [76, 306] on div "Zoom" at bounding box center [66, 300] width 31 height 13
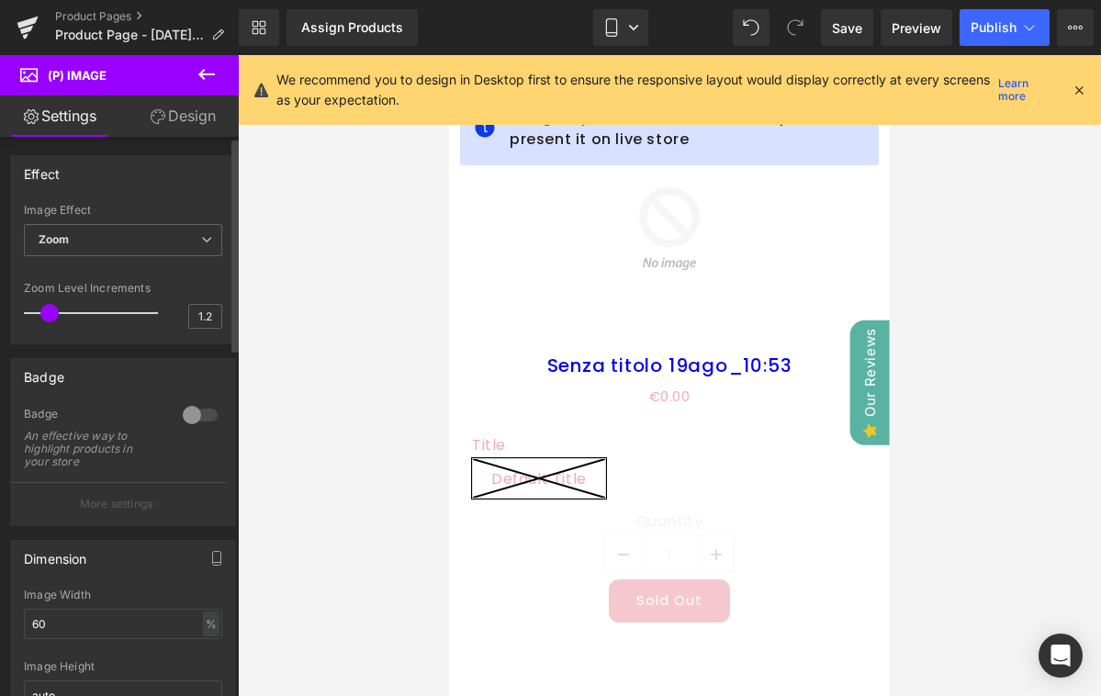
click at [102, 274] on div at bounding box center [123, 271] width 198 height 12
click at [114, 251] on span "Zoom" at bounding box center [123, 240] width 198 height 32
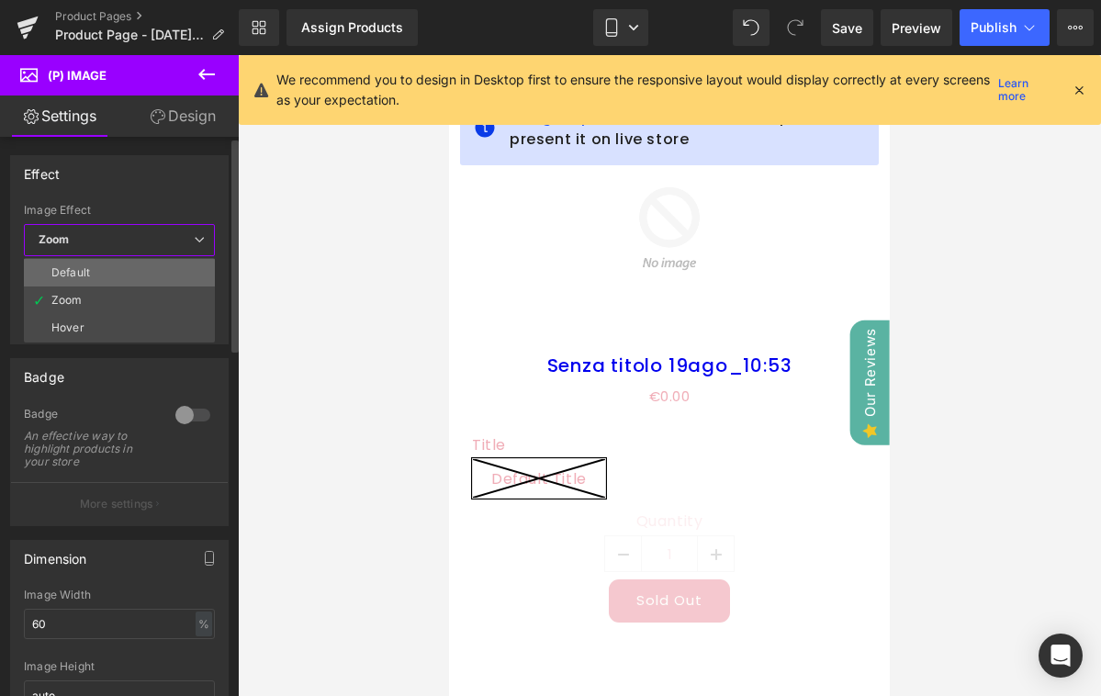
click at [106, 270] on li "Default" at bounding box center [119, 273] width 191 height 28
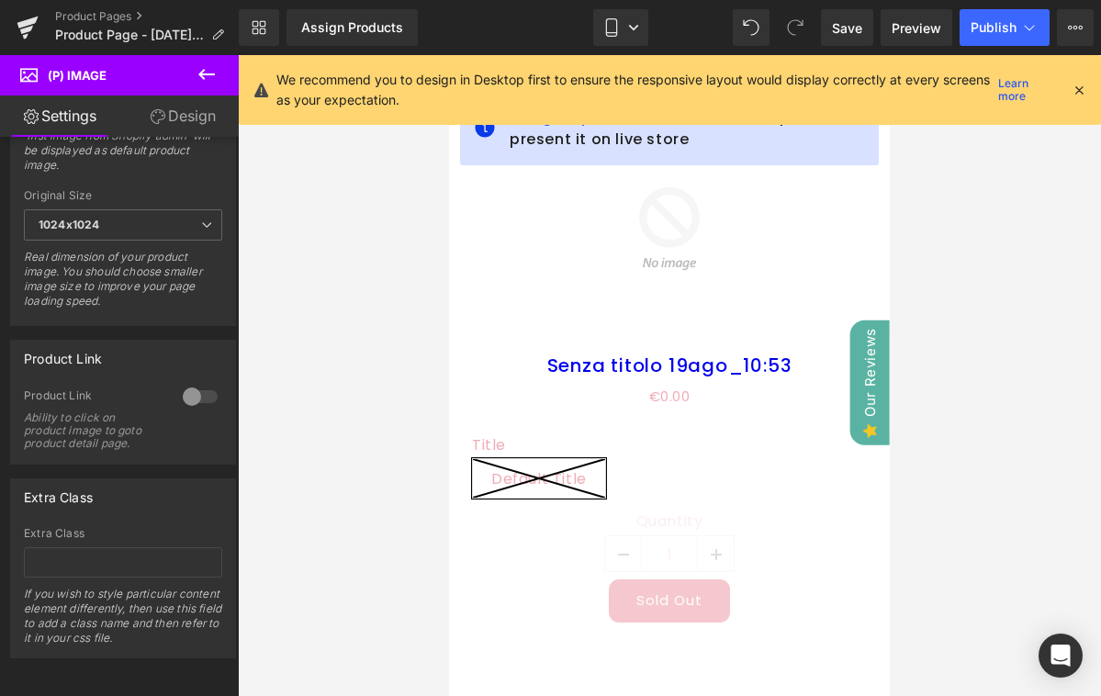
click at [195, 79] on button at bounding box center [206, 75] width 64 height 40
